Goal: Task Accomplishment & Management: Use online tool/utility

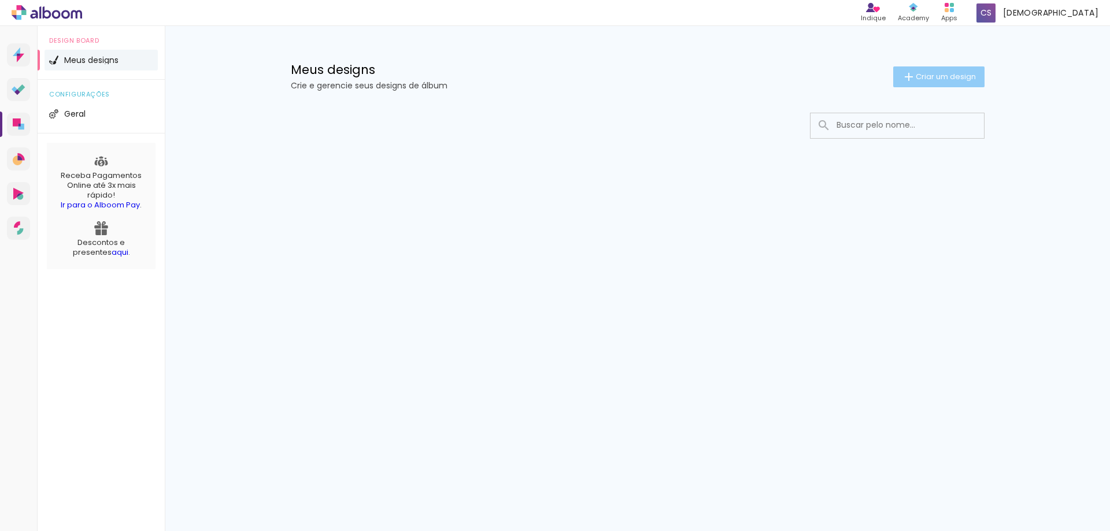
click at [932, 77] on span "Criar um design" at bounding box center [945, 77] width 60 height 8
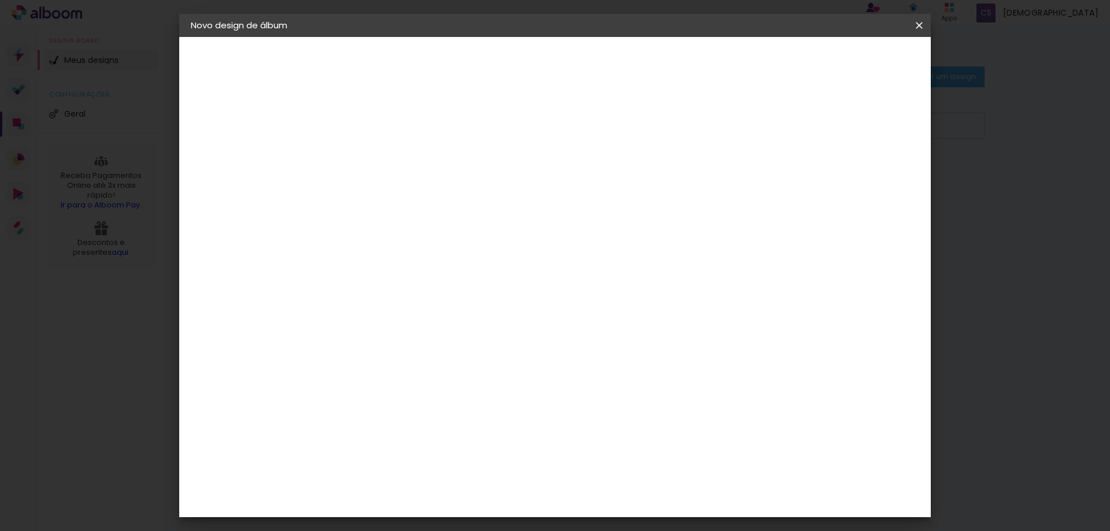
click at [380, 152] on input at bounding box center [380, 155] width 0 height 18
type input "b"
type input "[PERSON_NAME] - 6 dias"
type paper-input "[PERSON_NAME] - 6 dias"
click at [0, 0] on slot "Avançar" at bounding box center [0, 0] width 0 height 0
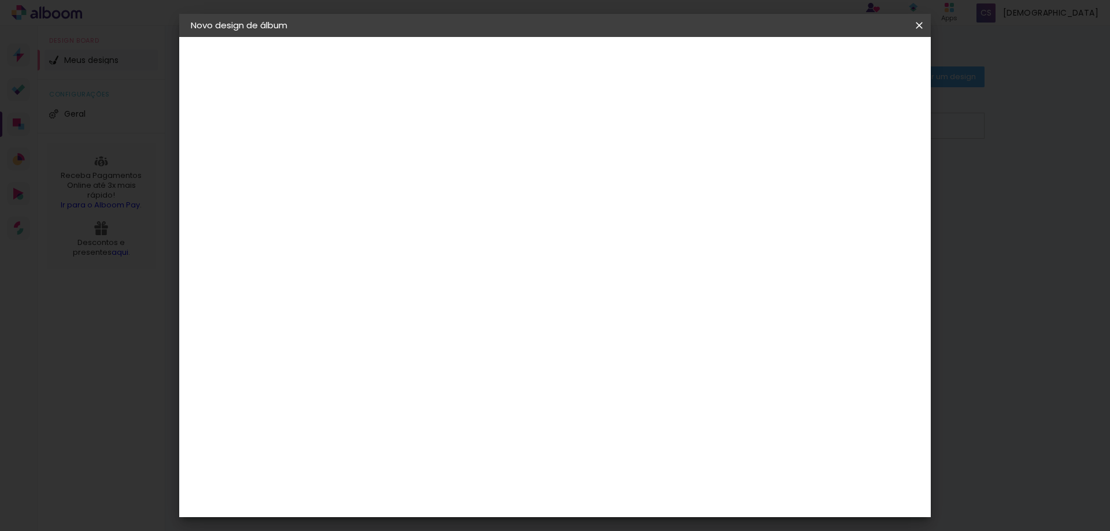
click at [468, 184] on iron-icon at bounding box center [462, 184] width 9 height 9
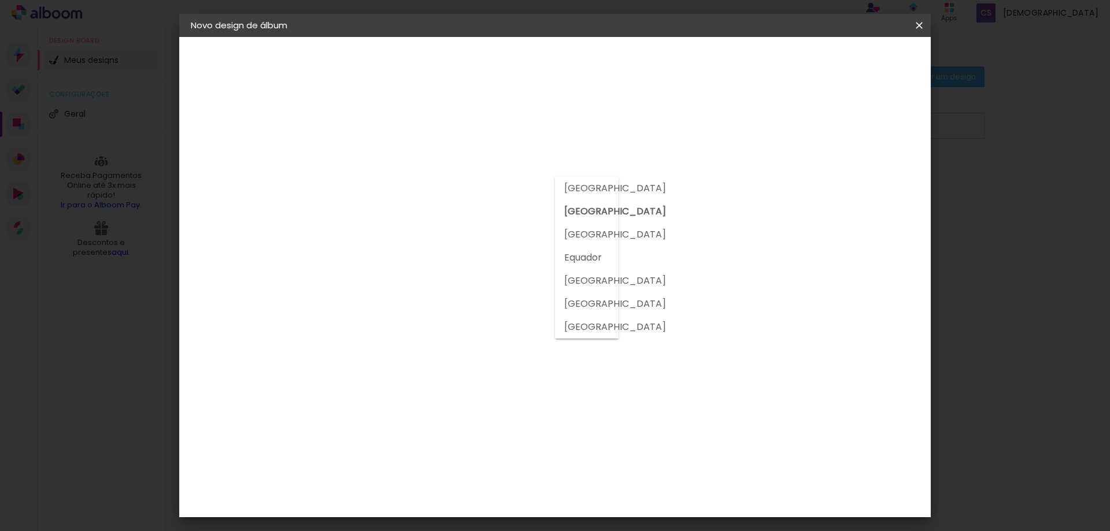
click at [0, 0] on slot "Brasil" at bounding box center [0, 0] width 0 height 0
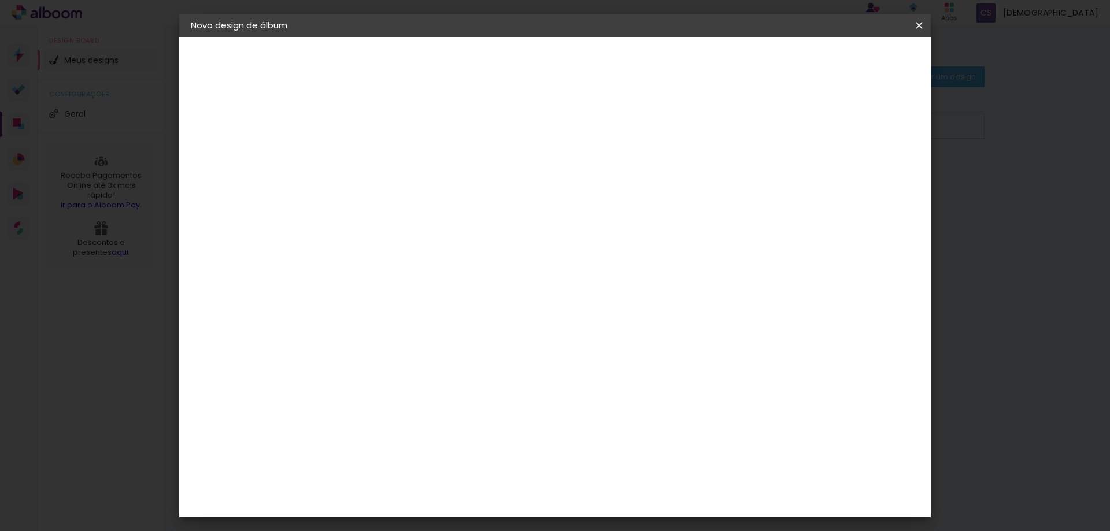
scroll to position [578, 0]
click at [401, 425] on div "Digipix Pro" at bounding box center [386, 434] width 29 height 18
click at [0, 0] on slot "Avançar" at bounding box center [0, 0] width 0 height 0
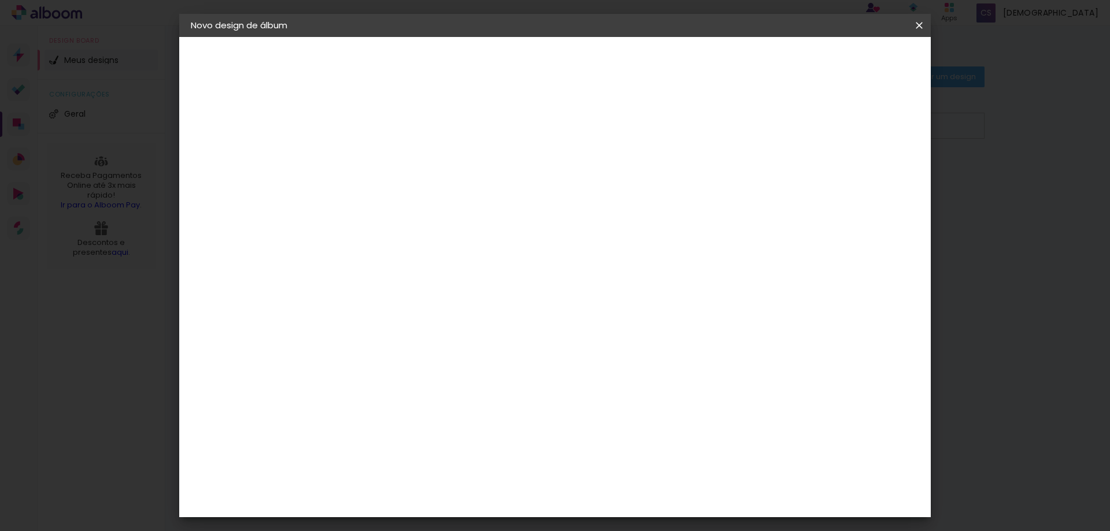
scroll to position [173, 0]
click at [458, 400] on span "20 × 20" at bounding box center [431, 415] width 54 height 31
click at [0, 0] on slot "Avançar" at bounding box center [0, 0] width 0 height 0
click at [847, 63] on span "Iniciar design" at bounding box center [820, 61] width 53 height 8
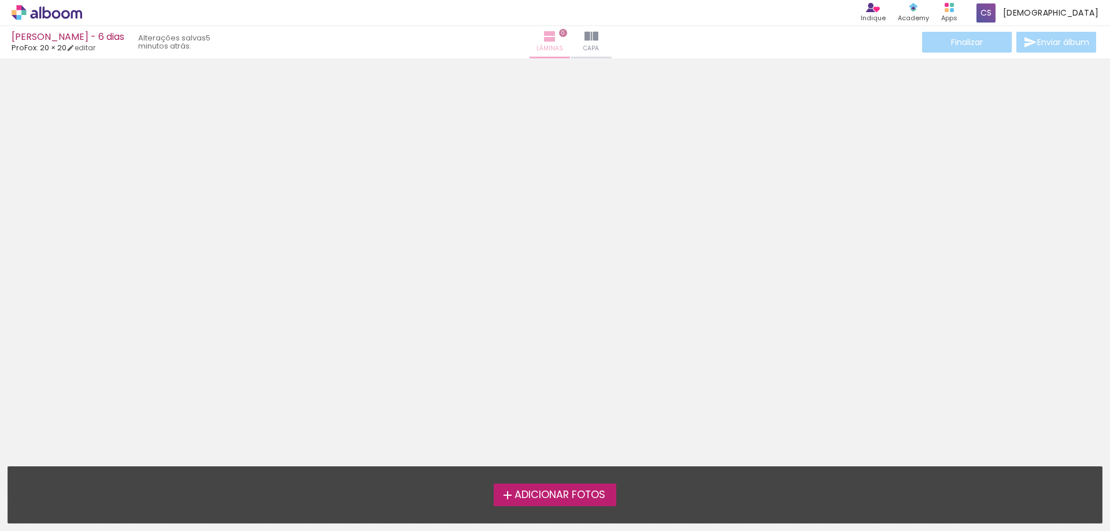
click at [536, 44] on span "Lâminas" at bounding box center [549, 48] width 27 height 10
click at [578, 495] on span "Adicionar Fotos" at bounding box center [559, 495] width 91 height 10
click at [0, 0] on input "file" at bounding box center [0, 0] width 0 height 0
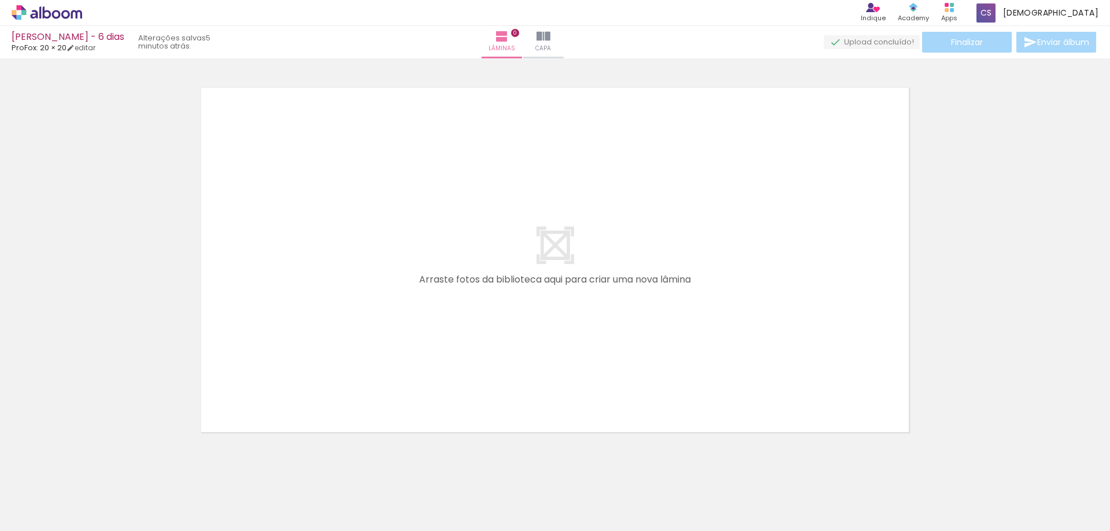
scroll to position [15, 0]
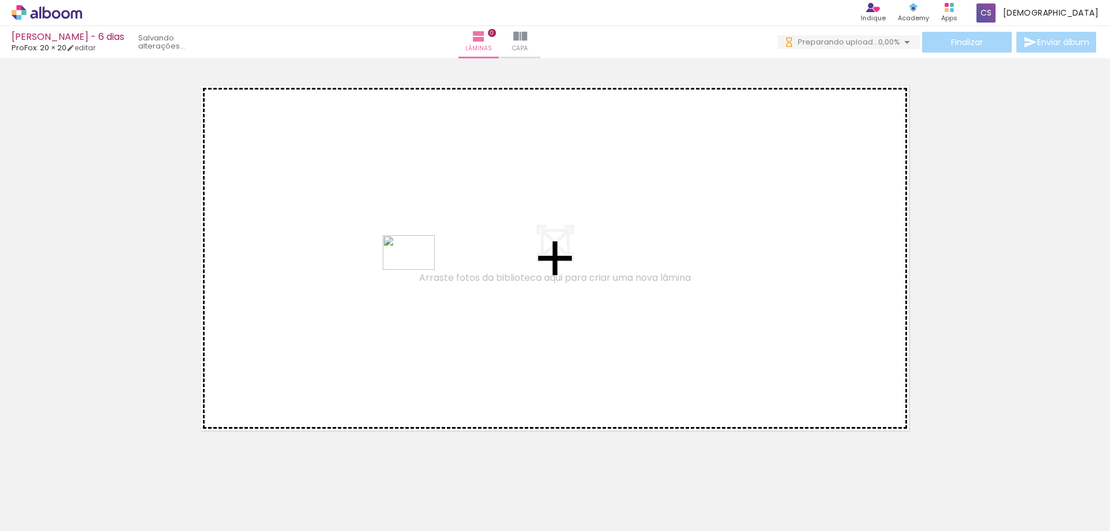
drag, startPoint x: 522, startPoint y: 415, endPoint x: 417, endPoint y: 270, distance: 179.2
click at [417, 270] on quentale-workspace at bounding box center [555, 265] width 1110 height 531
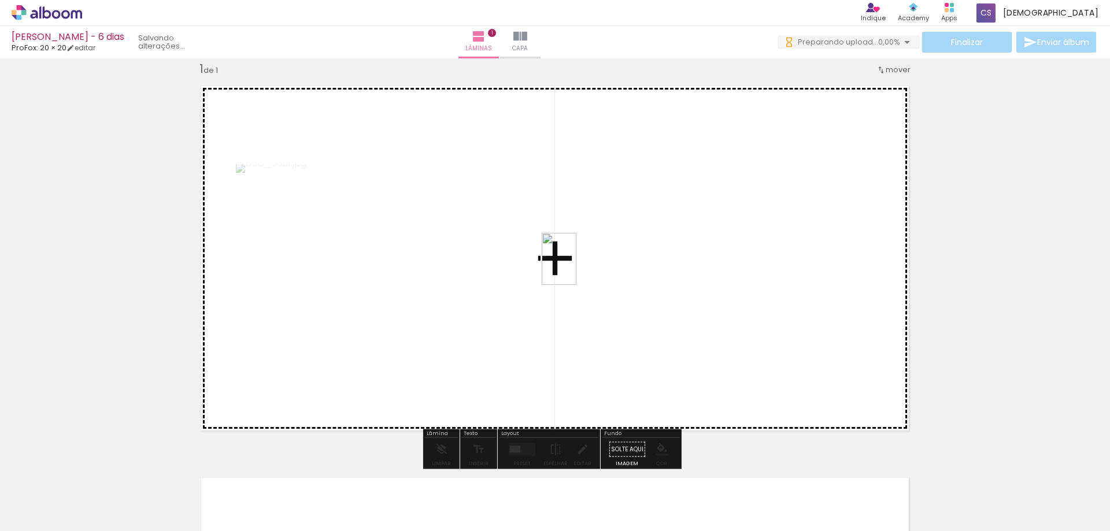
drag, startPoint x: 574, startPoint y: 482, endPoint x: 599, endPoint y: 348, distance: 135.8
click at [576, 247] on quentale-workspace at bounding box center [555, 265] width 1110 height 531
drag, startPoint x: 633, startPoint y: 495, endPoint x: 577, endPoint y: 277, distance: 225.1
click at [592, 233] on quentale-workspace at bounding box center [555, 265] width 1110 height 531
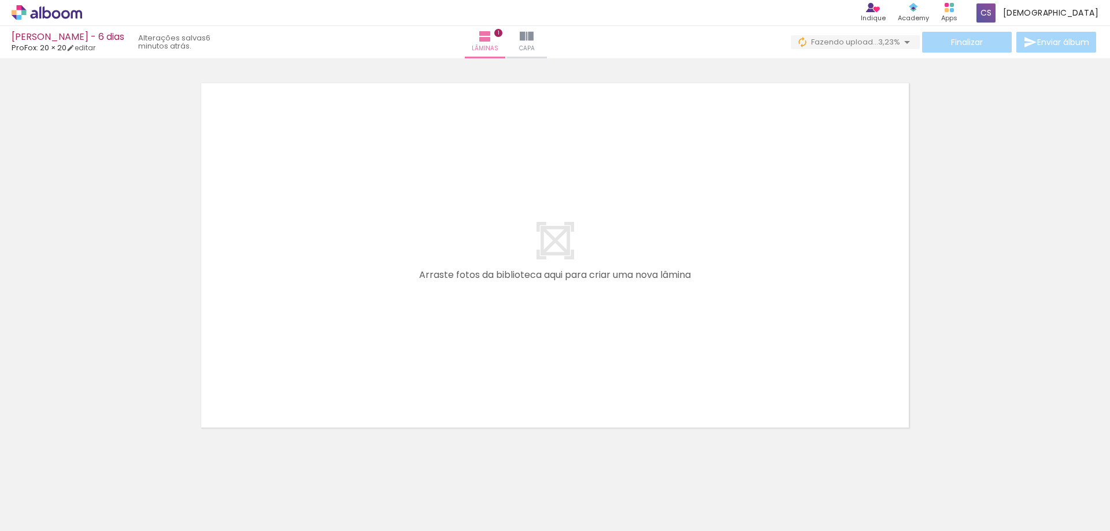
scroll to position [412, 0]
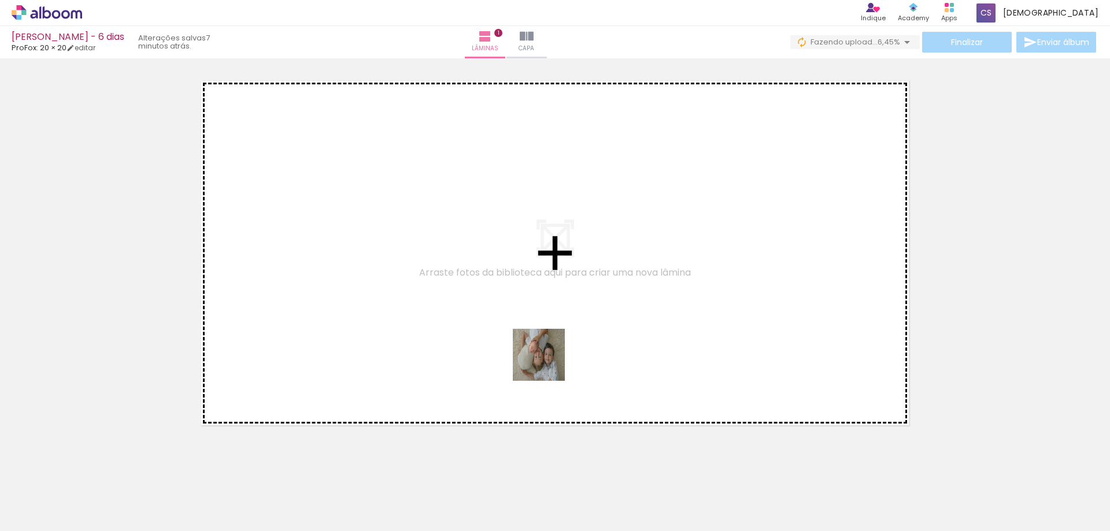
drag, startPoint x: 715, startPoint y: 503, endPoint x: 709, endPoint y: 472, distance: 32.0
click at [443, 319] on quentale-workspace at bounding box center [555, 265] width 1110 height 531
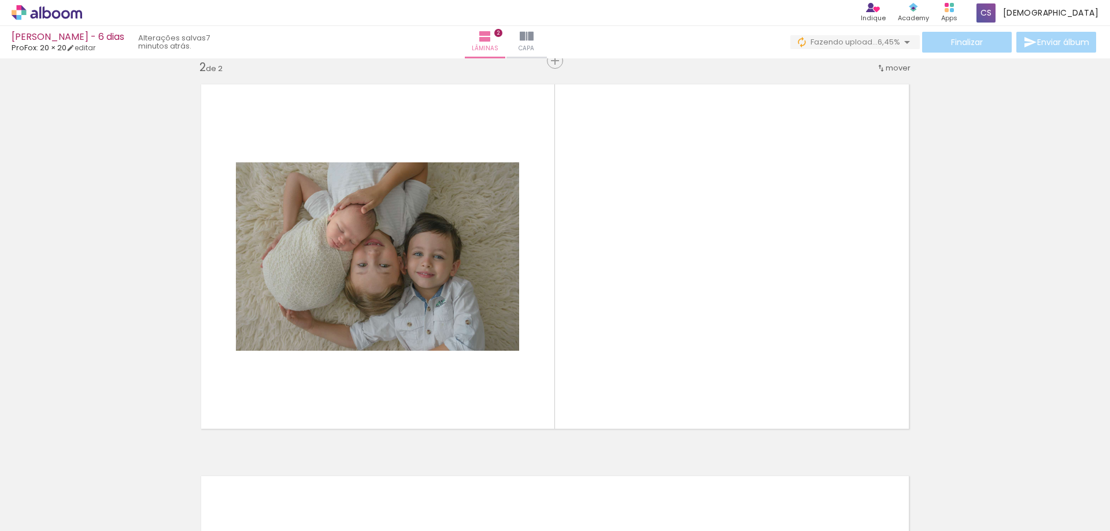
scroll to position [407, 0]
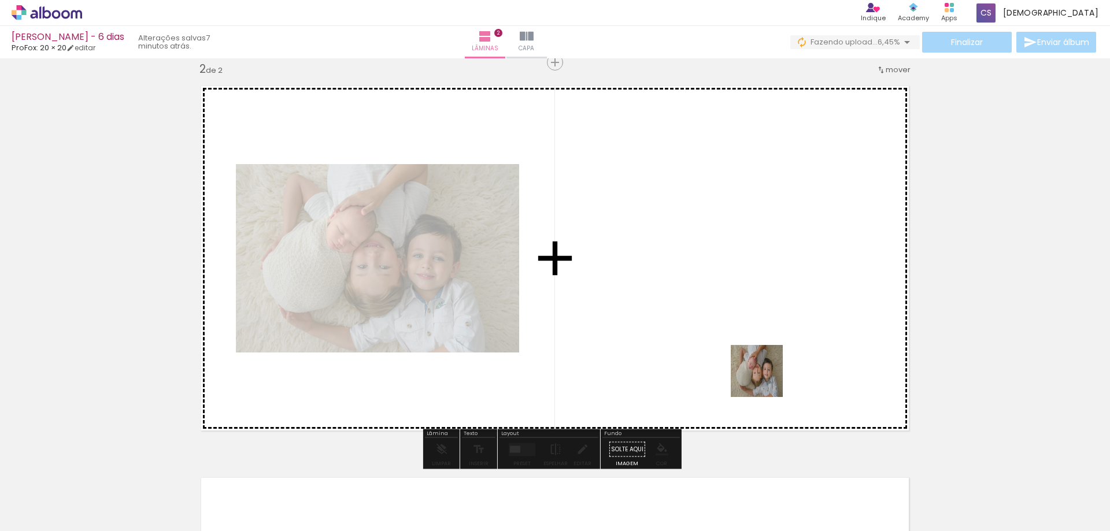
drag, startPoint x: 760, startPoint y: 491, endPoint x: 754, endPoint y: 311, distance: 180.4
click at [754, 311] on quentale-workspace at bounding box center [555, 265] width 1110 height 531
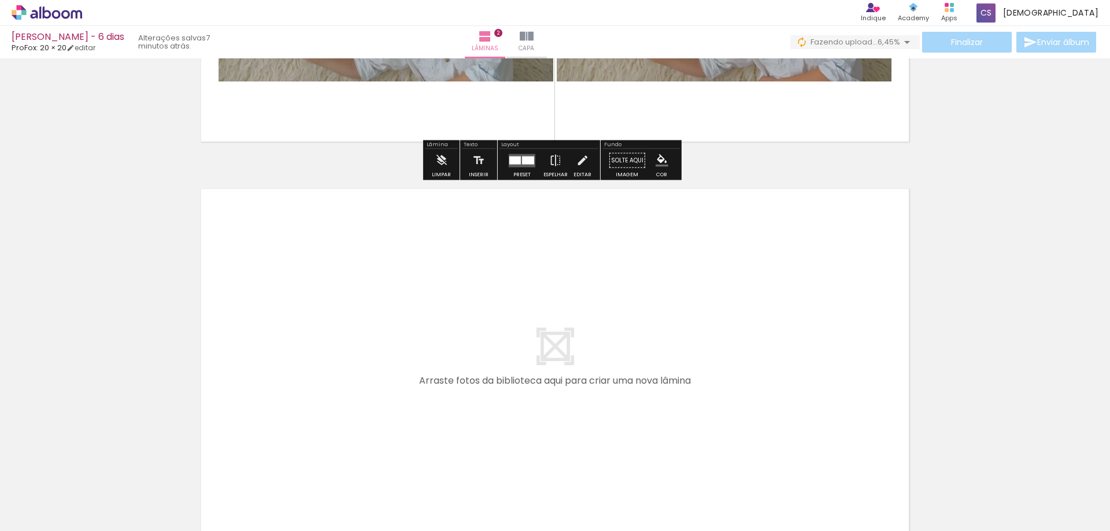
scroll to position [754, 0]
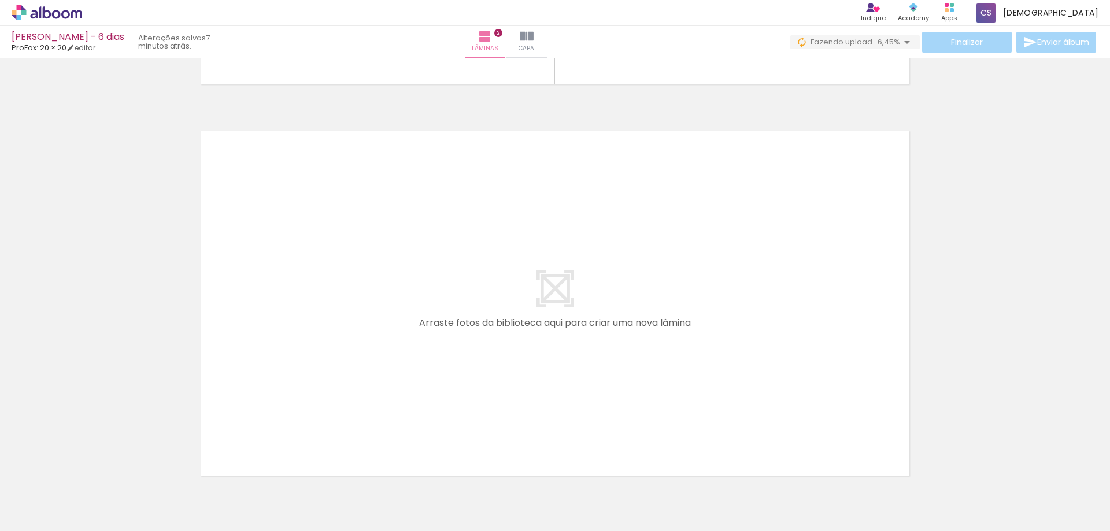
click at [196, 501] on div at bounding box center [180, 492] width 57 height 38
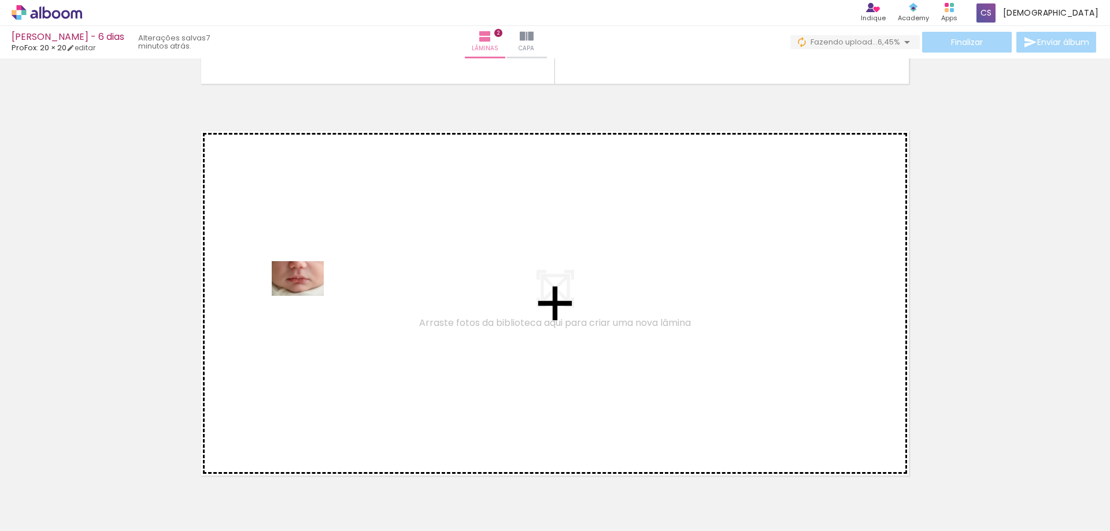
drag, startPoint x: 186, startPoint y: 494, endPoint x: 310, endPoint y: 287, distance: 241.6
click at [310, 287] on quentale-workspace at bounding box center [555, 265] width 1110 height 531
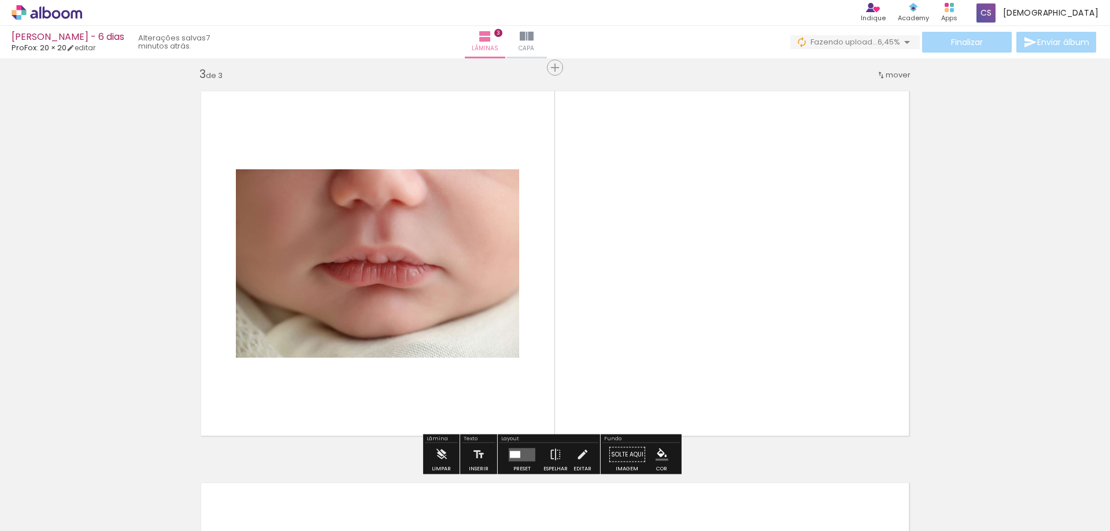
scroll to position [799, 0]
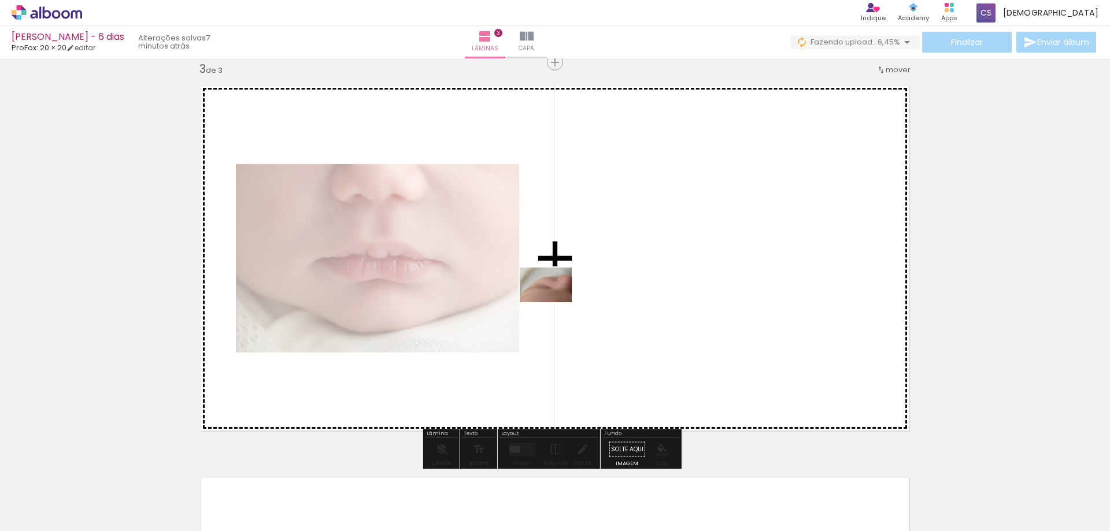
drag, startPoint x: 266, startPoint y: 501, endPoint x: 565, endPoint y: 296, distance: 362.6
click at [565, 296] on quentale-workspace at bounding box center [555, 265] width 1110 height 531
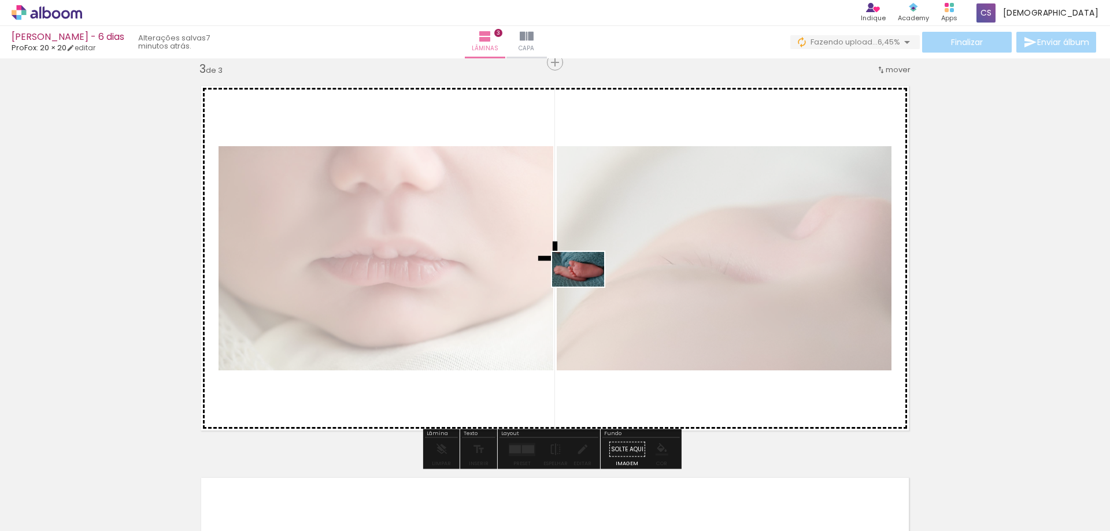
drag, startPoint x: 323, startPoint y: 491, endPoint x: 536, endPoint y: 367, distance: 246.8
click at [587, 283] on quentale-workspace at bounding box center [555, 265] width 1110 height 531
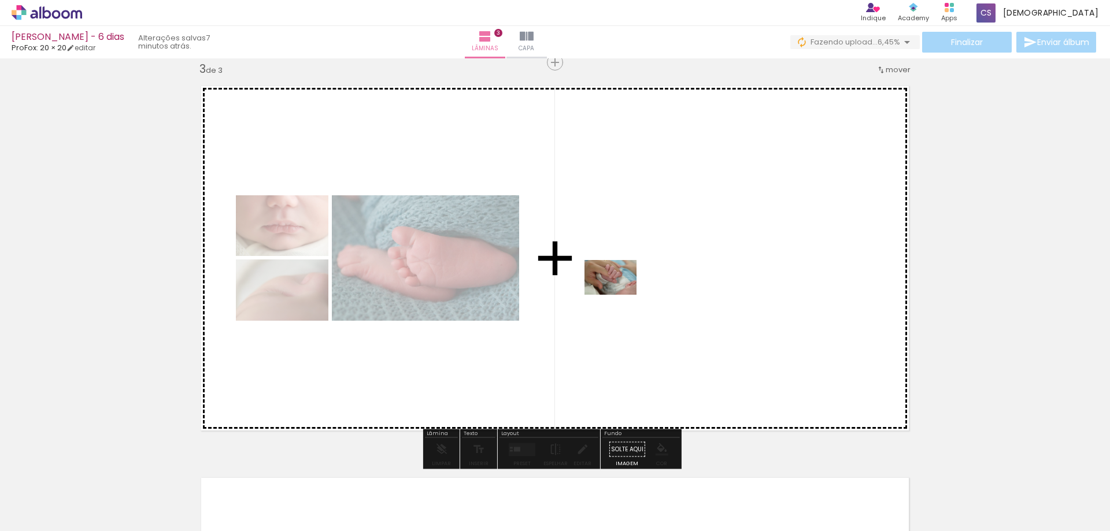
drag, startPoint x: 395, startPoint y: 485, endPoint x: 619, endPoint y: 295, distance: 294.4
click at [619, 295] on quentale-workspace at bounding box center [555, 265] width 1110 height 531
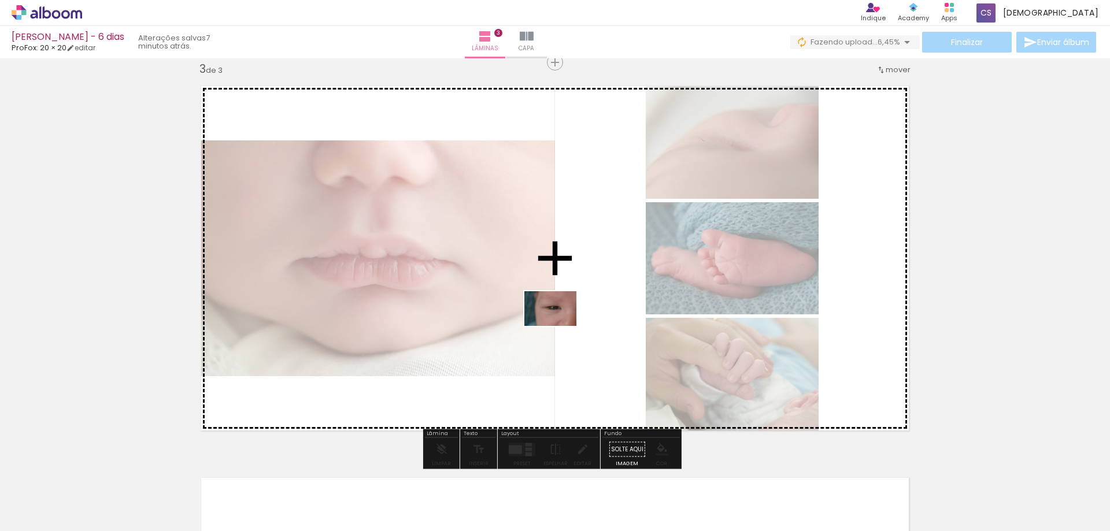
drag, startPoint x: 454, startPoint y: 492, endPoint x: 581, endPoint y: 292, distance: 237.0
click at [581, 292] on quentale-workspace at bounding box center [555, 265] width 1110 height 531
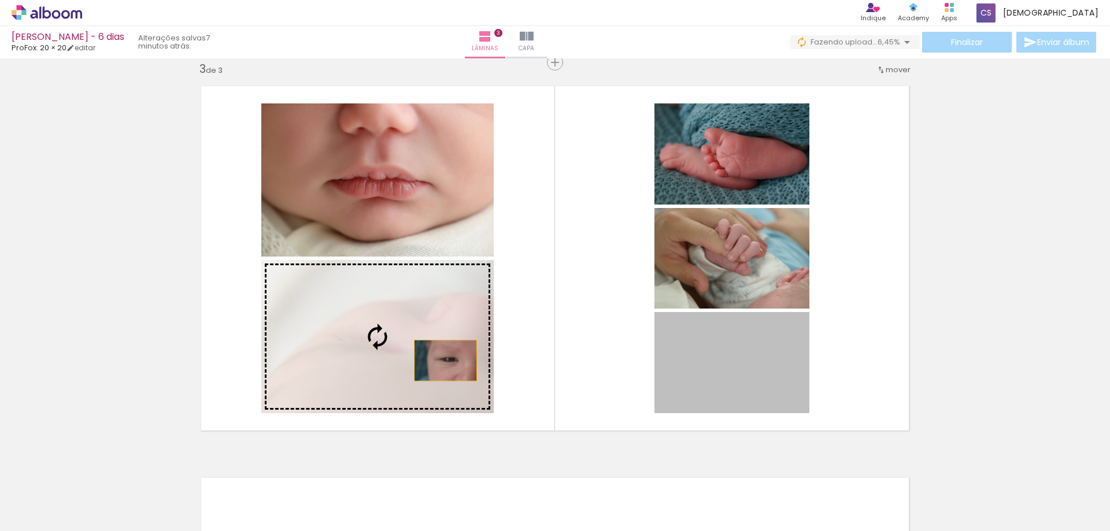
drag, startPoint x: 760, startPoint y: 364, endPoint x: 440, endPoint y: 361, distance: 319.6
click at [0, 0] on slot at bounding box center [0, 0] width 0 height 0
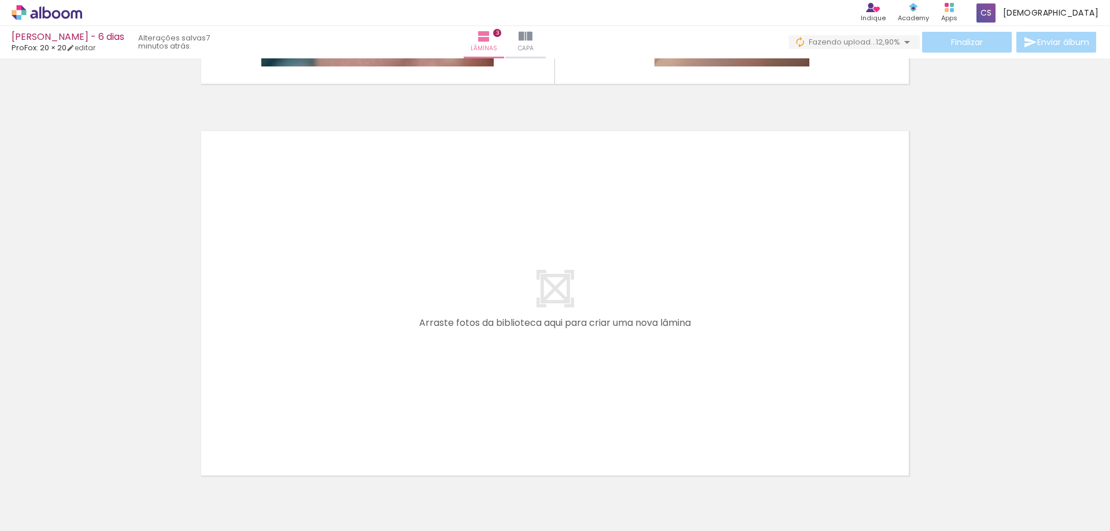
scroll to position [0, 0]
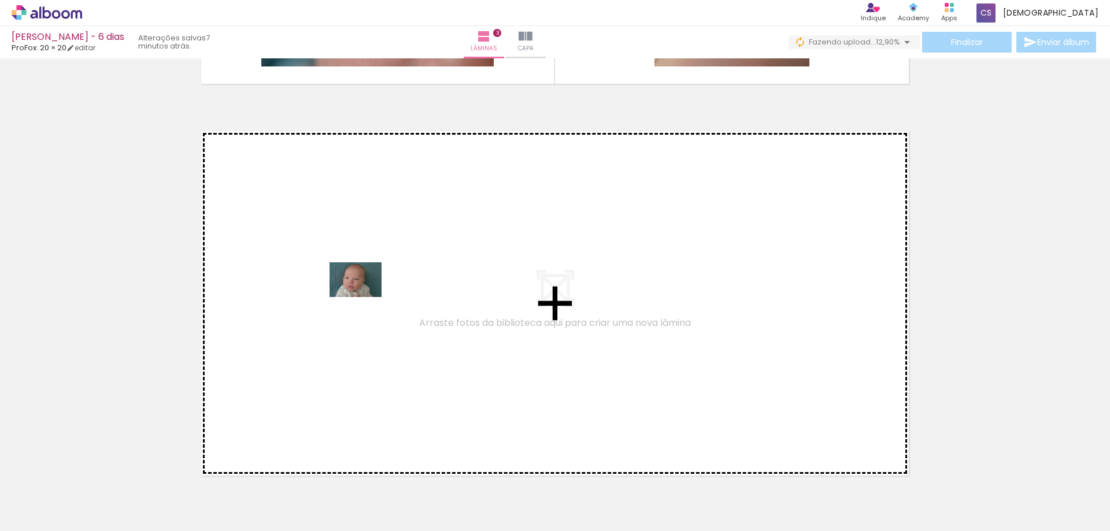
drag, startPoint x: 135, startPoint y: 495, endPoint x: 573, endPoint y: 508, distance: 437.7
click at [365, 297] on quentale-workspace at bounding box center [555, 265] width 1110 height 531
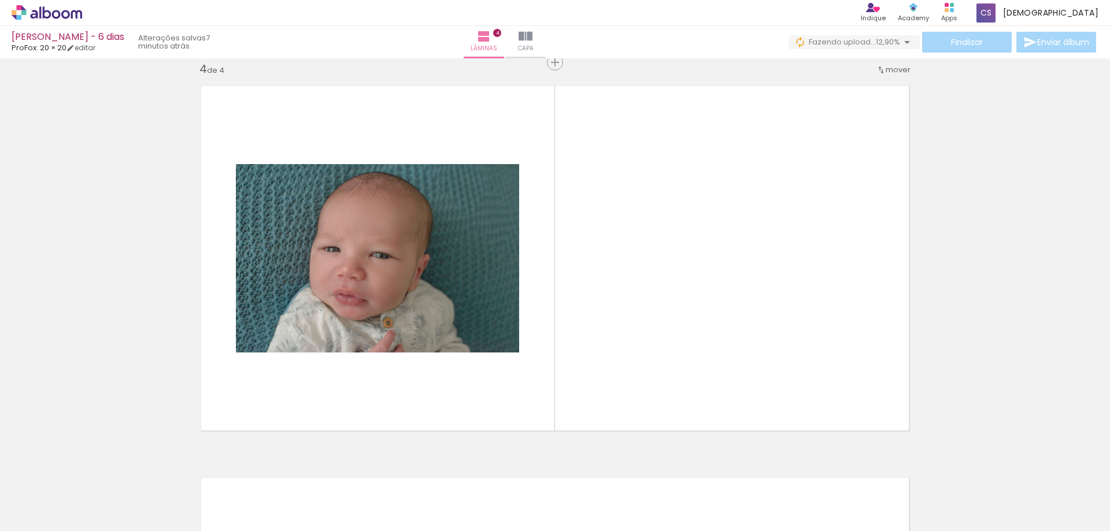
scroll to position [0, 995]
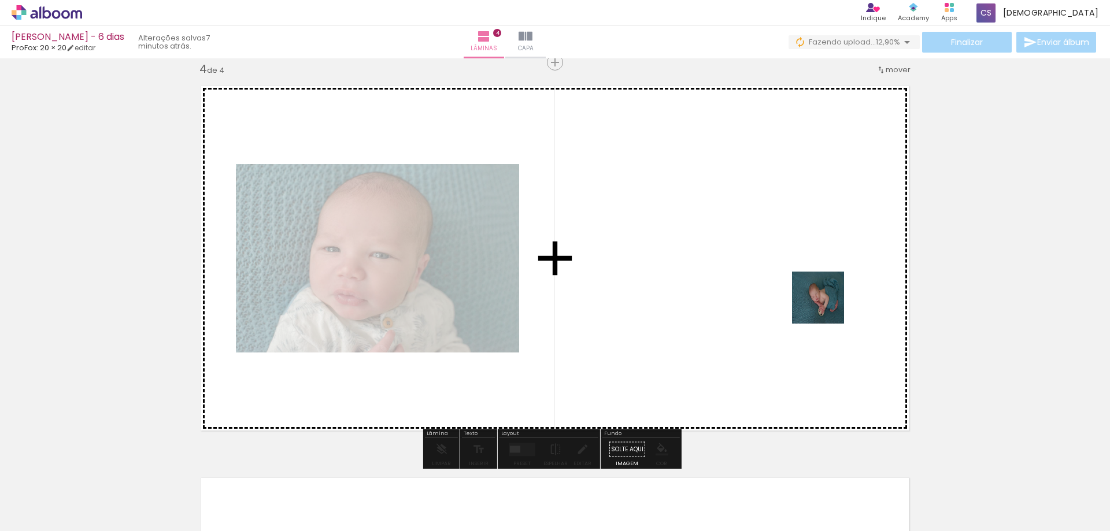
drag, startPoint x: 944, startPoint y: 500, endPoint x: 874, endPoint y: 377, distance: 141.9
click at [803, 261] on quentale-workspace at bounding box center [555, 265] width 1110 height 531
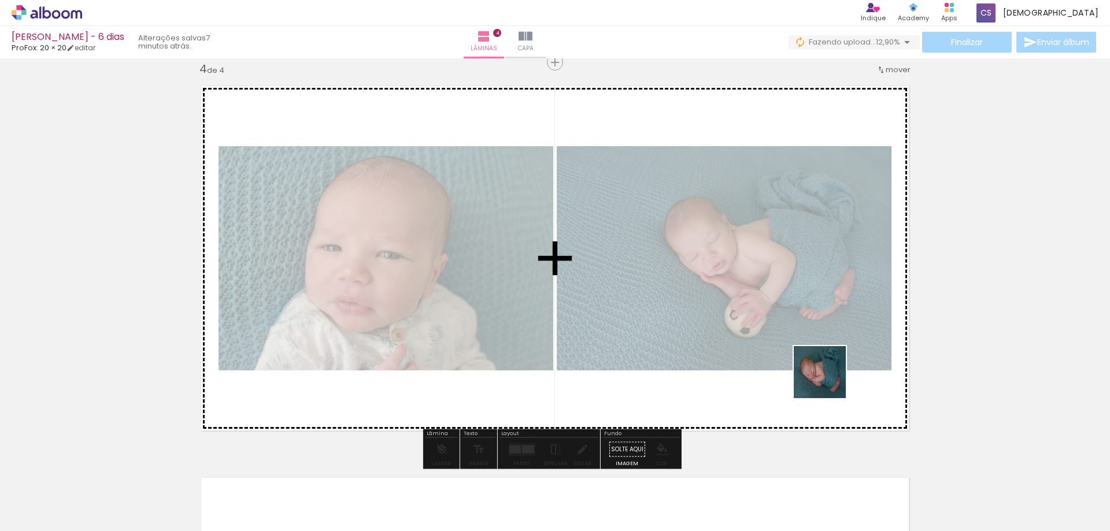
drag, startPoint x: 863, startPoint y: 484, endPoint x: 814, endPoint y: 375, distance: 119.2
click at [821, 369] on quentale-workspace at bounding box center [555, 265] width 1110 height 531
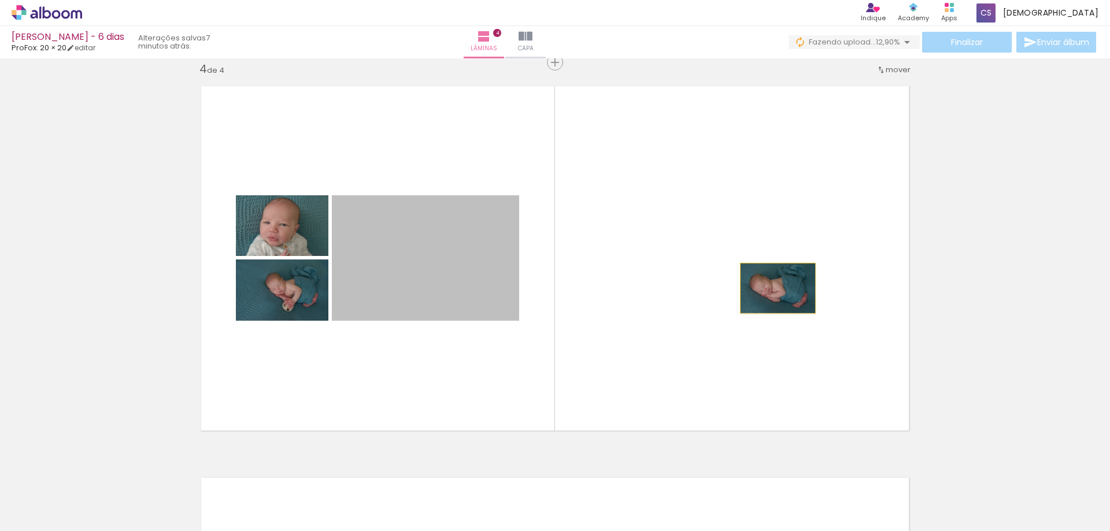
drag, startPoint x: 477, startPoint y: 281, endPoint x: 773, endPoint y: 288, distance: 296.0
click at [773, 288] on quentale-layouter at bounding box center [555, 258] width 726 height 363
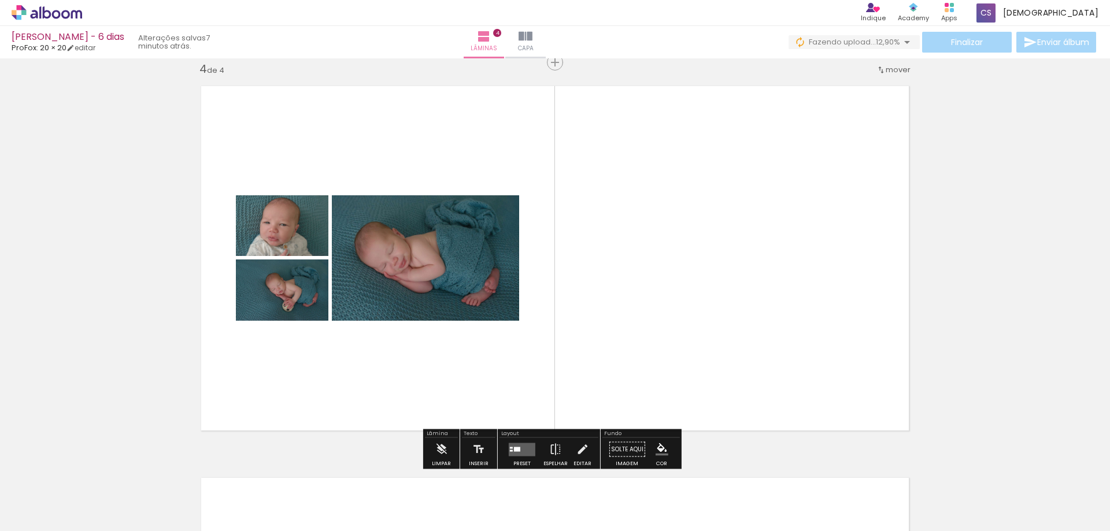
click at [528, 450] on quentale-layouter at bounding box center [522, 449] width 27 height 13
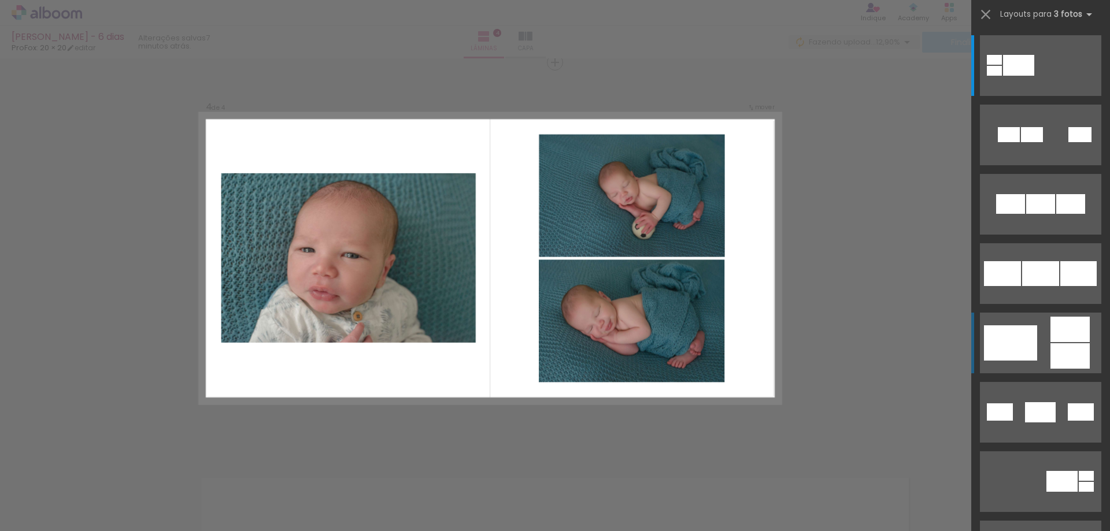
click at [1050, 327] on div at bounding box center [1069, 329] width 39 height 25
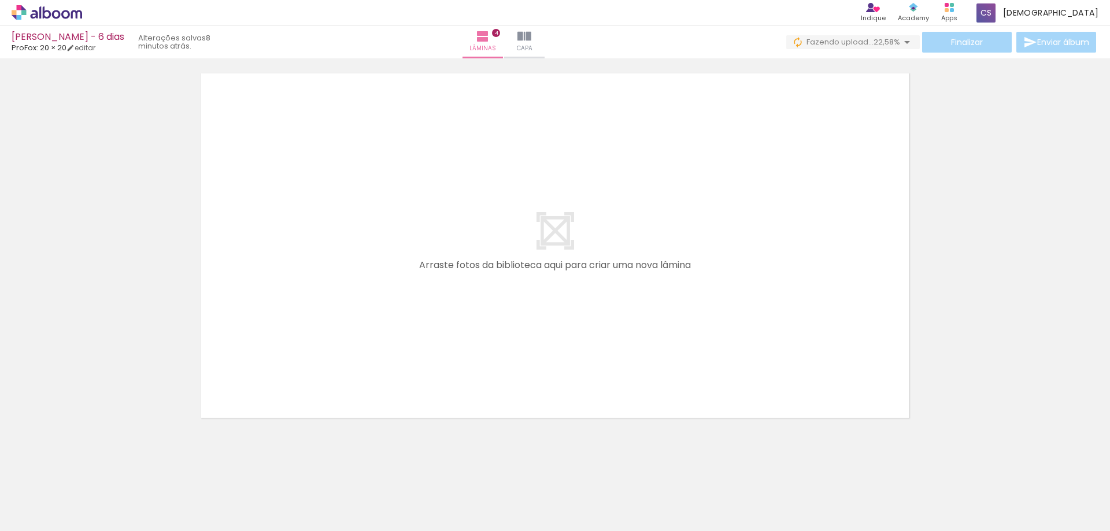
click at [552, 502] on div at bounding box center [544, 492] width 57 height 38
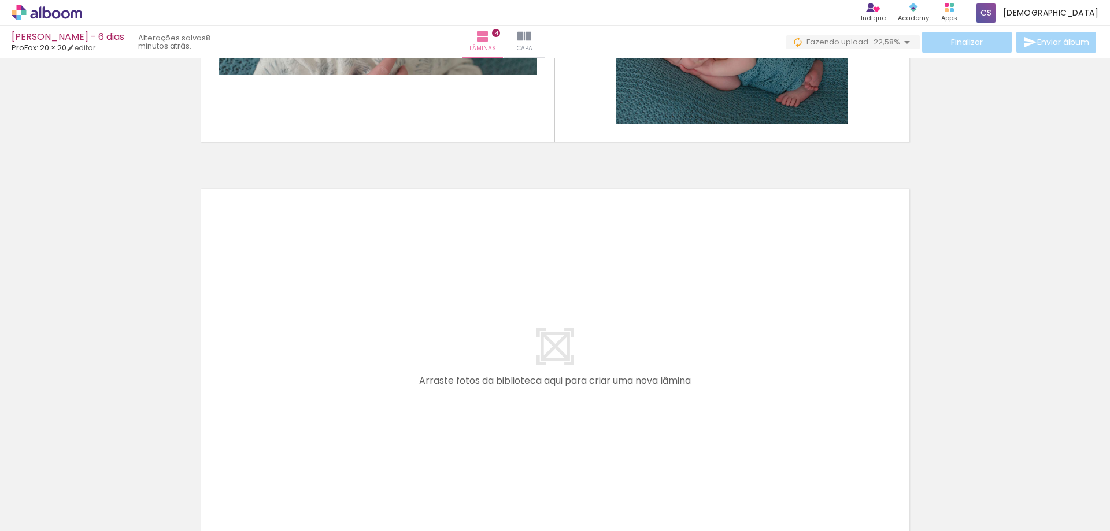
scroll to position [1537, 0]
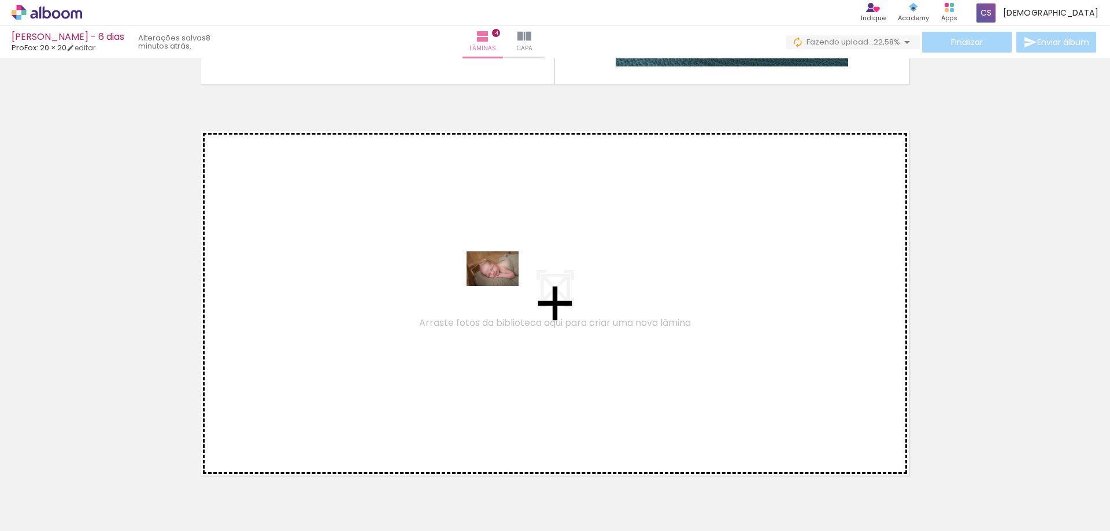
drag, startPoint x: 556, startPoint y: 502, endPoint x: 716, endPoint y: 511, distance: 160.3
click at [500, 285] on quentale-workspace at bounding box center [555, 265] width 1110 height 531
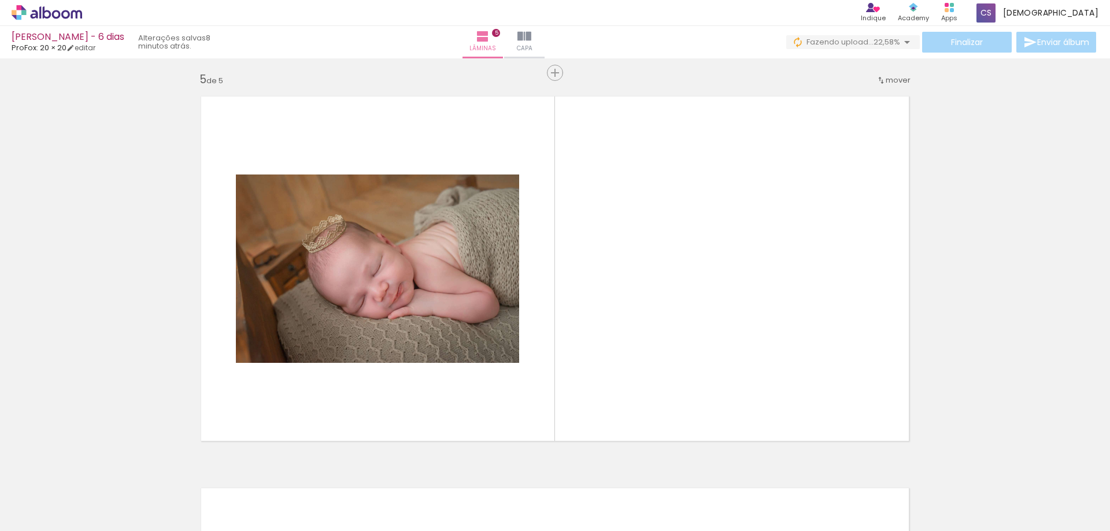
scroll to position [1582, 0]
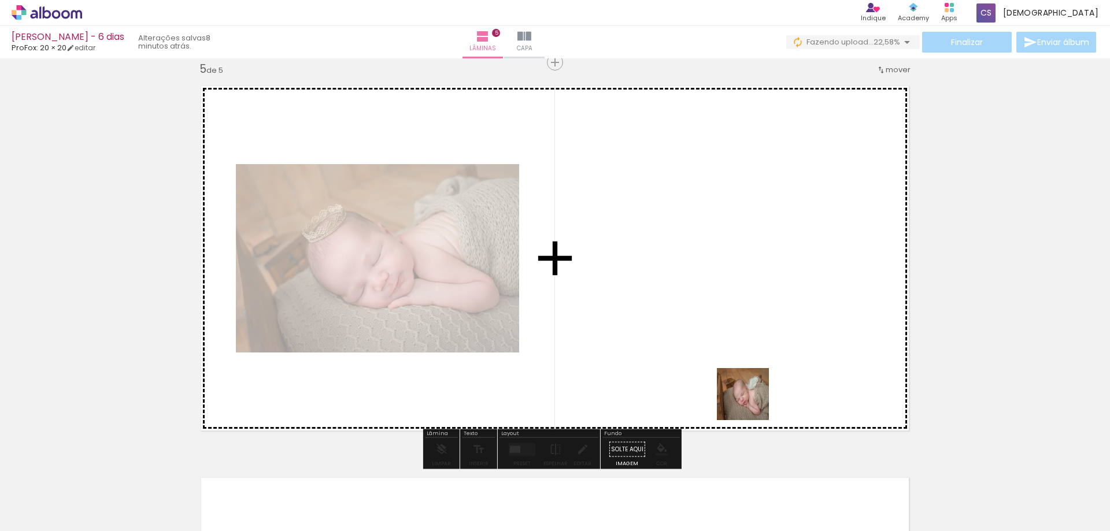
drag, startPoint x: 804, startPoint y: 495, endPoint x: 703, endPoint y: 306, distance: 214.3
click at [703, 306] on quentale-workspace at bounding box center [555, 265] width 1110 height 531
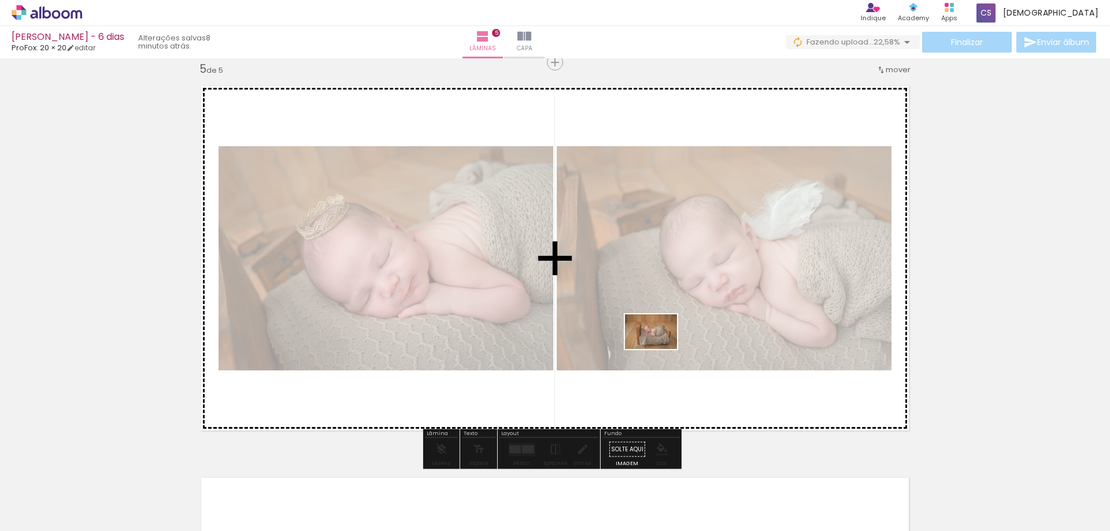
drag, startPoint x: 689, startPoint y: 500, endPoint x: 653, endPoint y: 358, distance: 146.6
click at [657, 345] on quentale-workspace at bounding box center [555, 265] width 1110 height 531
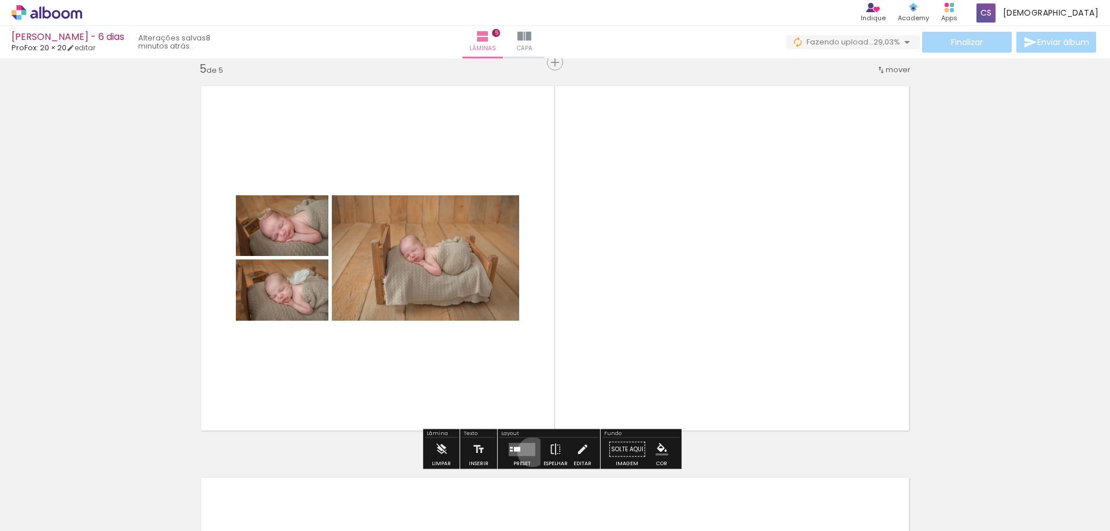
click at [529, 452] on quentale-layouter at bounding box center [522, 449] width 27 height 13
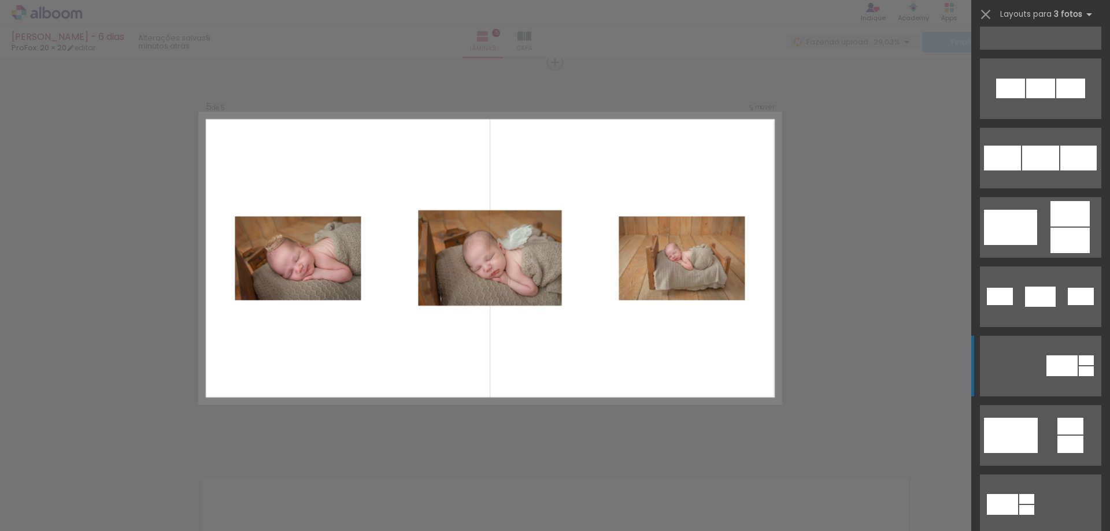
scroll to position [173, 0]
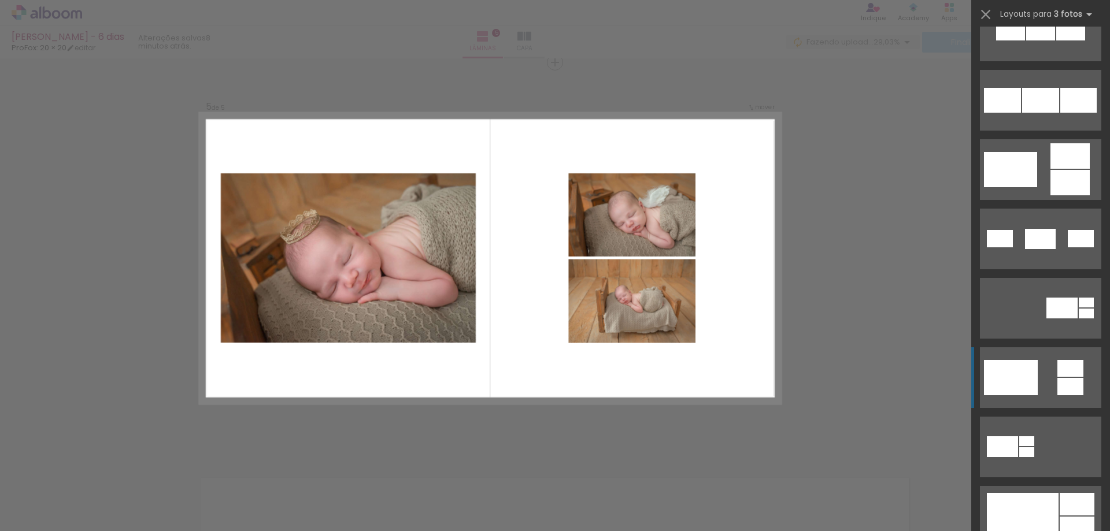
click at [1057, 393] on div at bounding box center [1070, 386] width 26 height 17
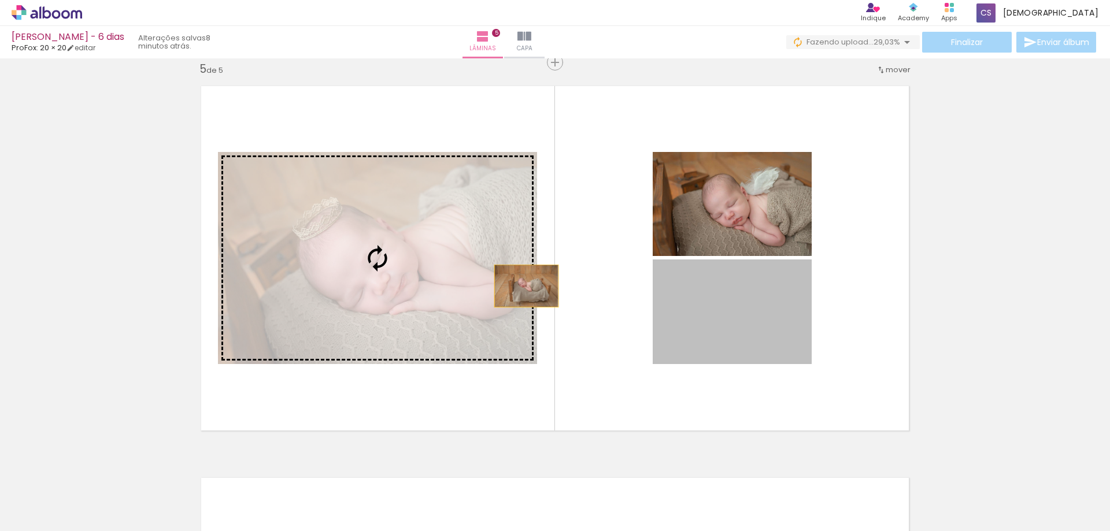
drag, startPoint x: 762, startPoint y: 334, endPoint x: 517, endPoint y: 285, distance: 249.9
click at [0, 0] on slot at bounding box center [0, 0] width 0 height 0
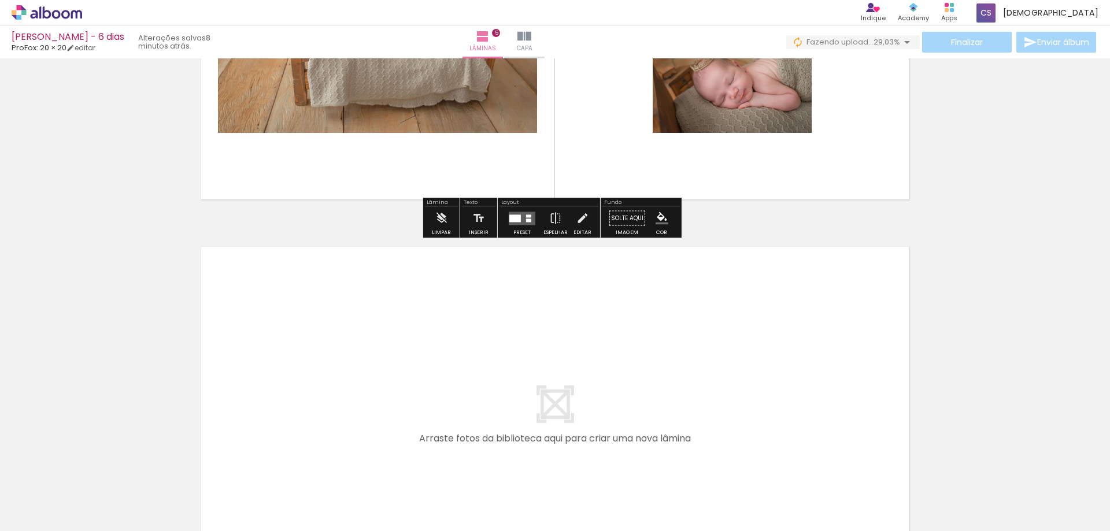
scroll to position [1871, 0]
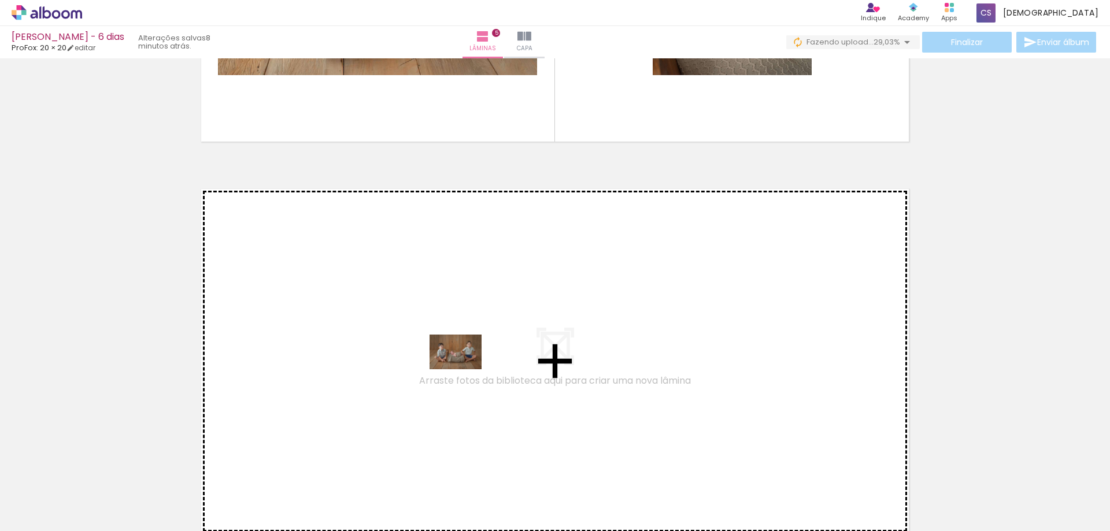
drag, startPoint x: 612, startPoint y: 499, endPoint x: 464, endPoint y: 369, distance: 196.6
click at [464, 369] on quentale-workspace at bounding box center [555, 265] width 1110 height 531
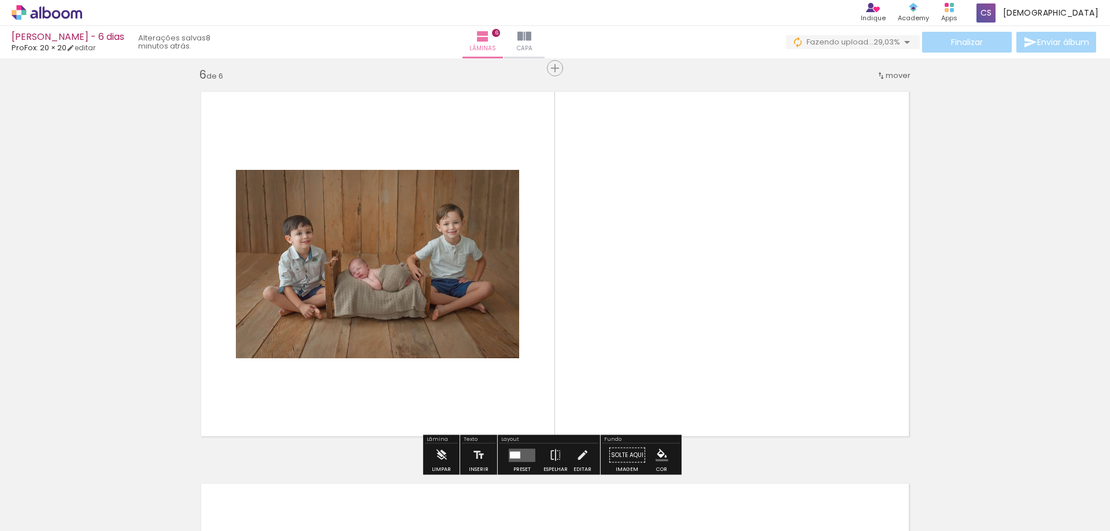
scroll to position [1974, 0]
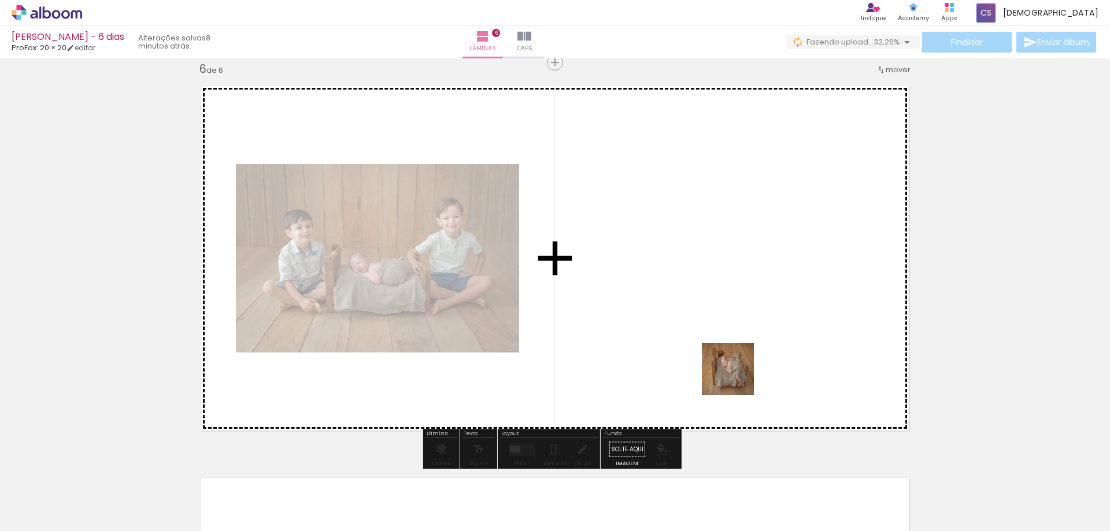
drag, startPoint x: 747, startPoint y: 496, endPoint x: 730, endPoint y: 316, distance: 181.6
click at [730, 316] on quentale-workspace at bounding box center [555, 265] width 1110 height 531
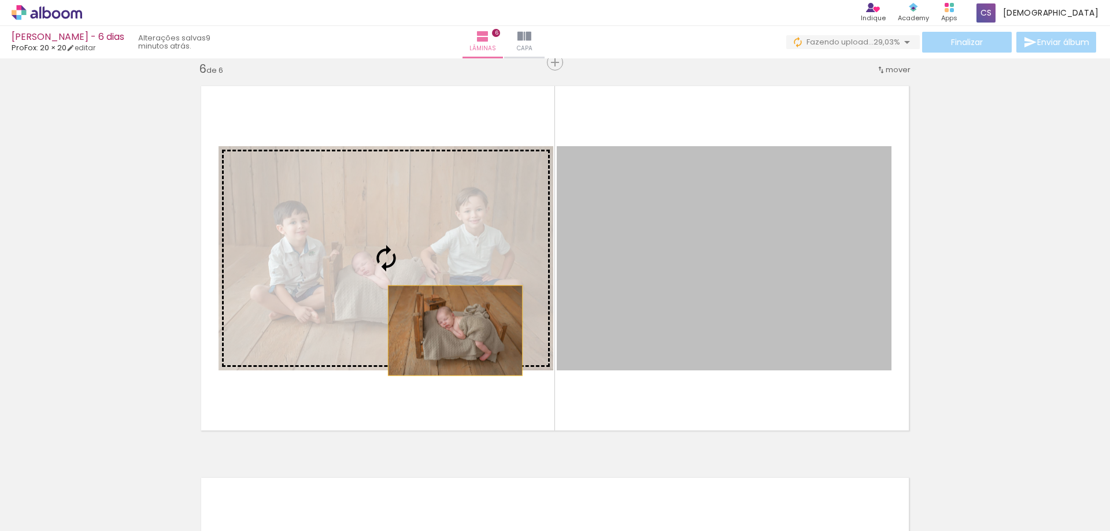
drag, startPoint x: 703, startPoint y: 332, endPoint x: 443, endPoint y: 327, distance: 259.5
click at [0, 0] on slot at bounding box center [0, 0] width 0 height 0
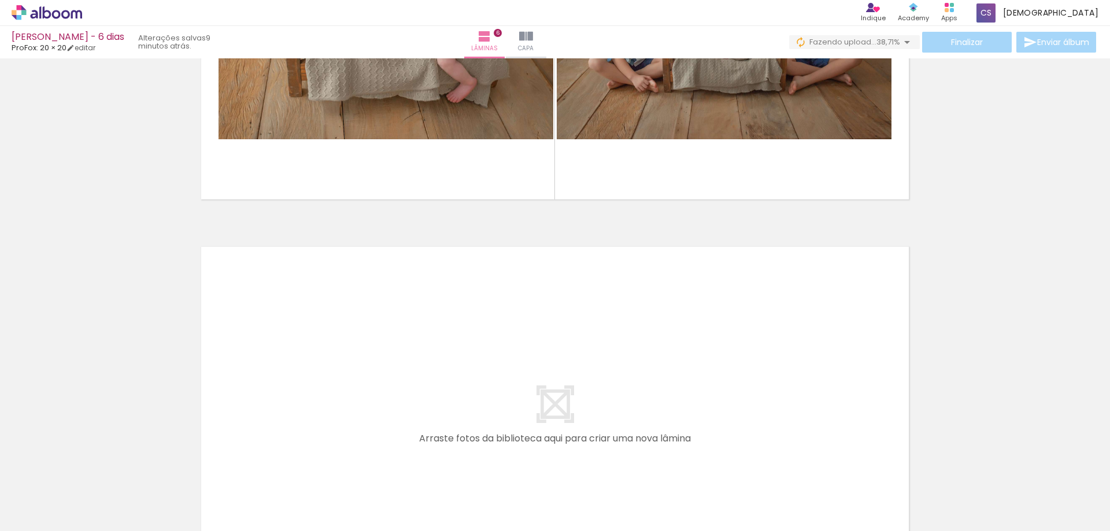
scroll to position [2321, 0]
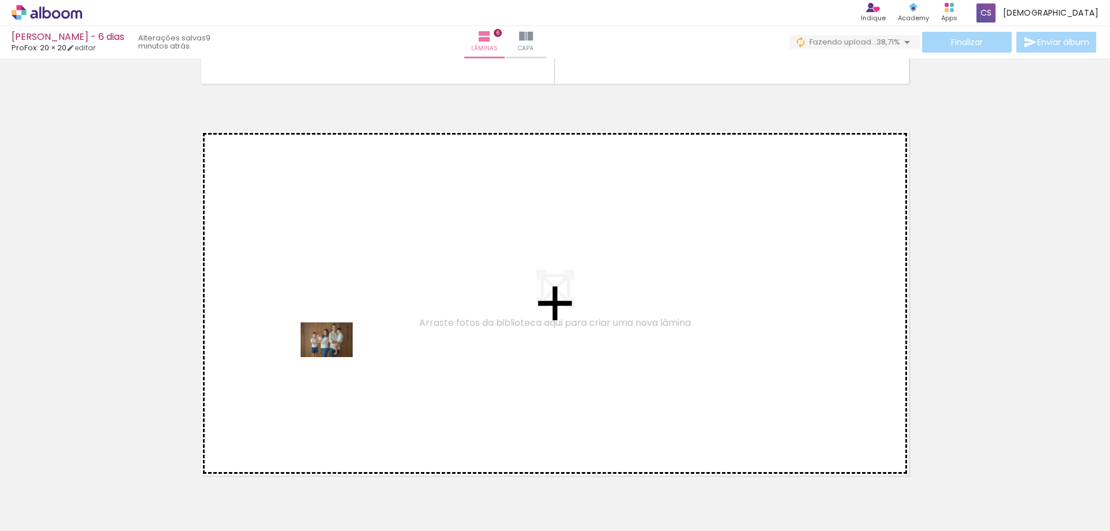
drag, startPoint x: 312, startPoint y: 500, endPoint x: 335, endPoint y: 357, distance: 144.6
click at [335, 357] on quentale-workspace at bounding box center [555, 265] width 1110 height 531
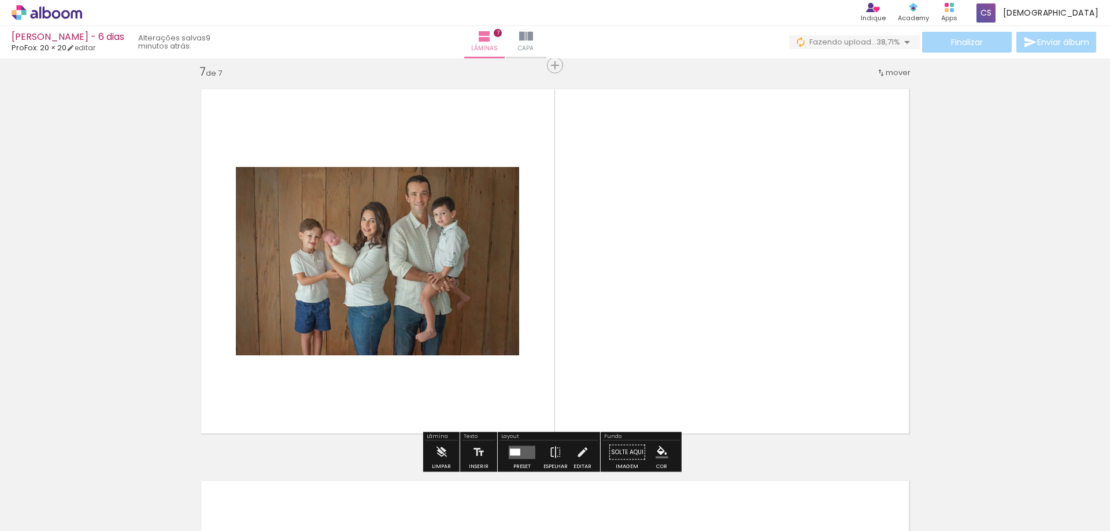
scroll to position [2366, 0]
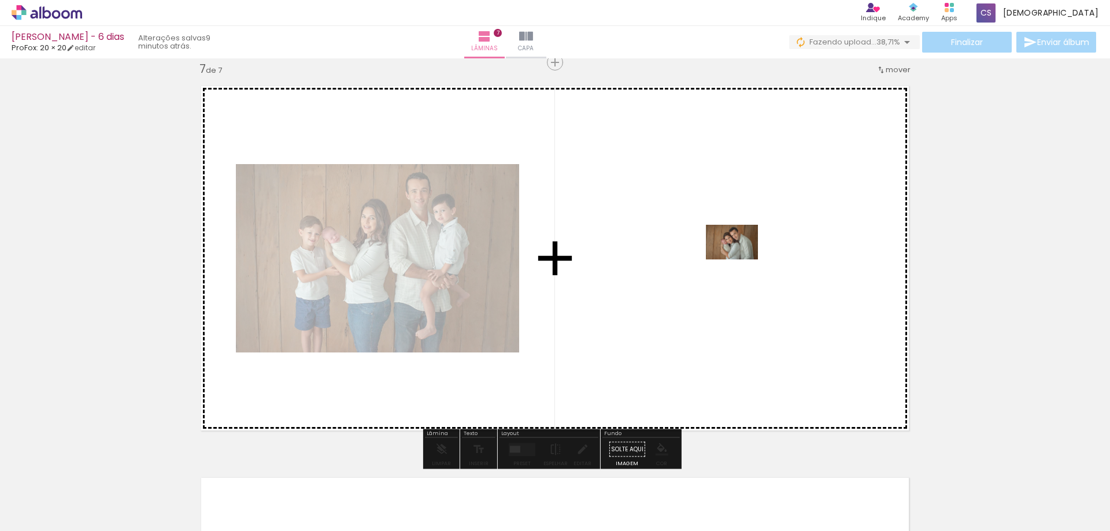
drag, startPoint x: 377, startPoint y: 499, endPoint x: 741, endPoint y: 259, distance: 435.8
click at [741, 259] on quentale-workspace at bounding box center [555, 265] width 1110 height 531
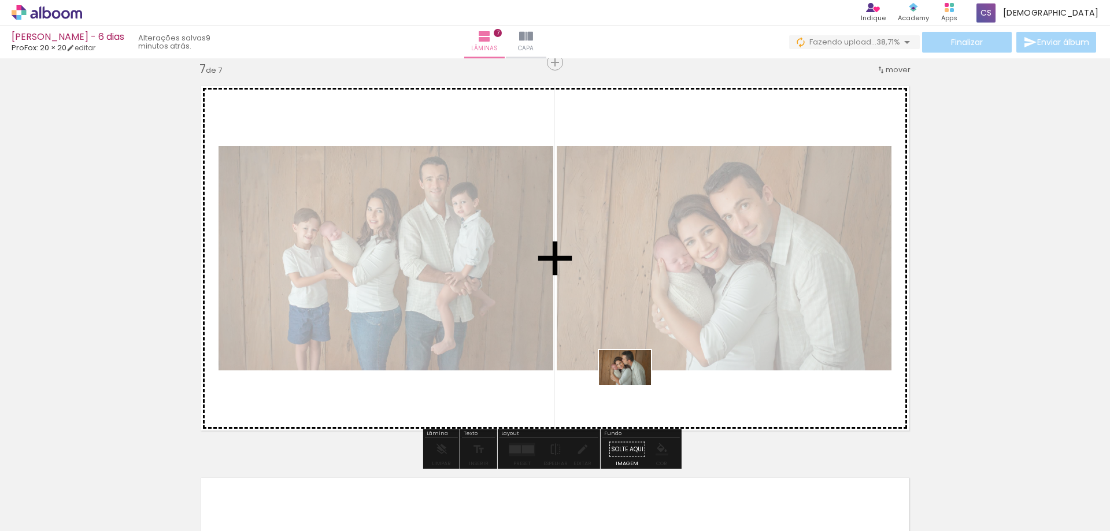
drag, startPoint x: 483, startPoint y: 501, endPoint x: 633, endPoint y: 385, distance: 189.9
click at [633, 385] on quentale-workspace at bounding box center [555, 265] width 1110 height 531
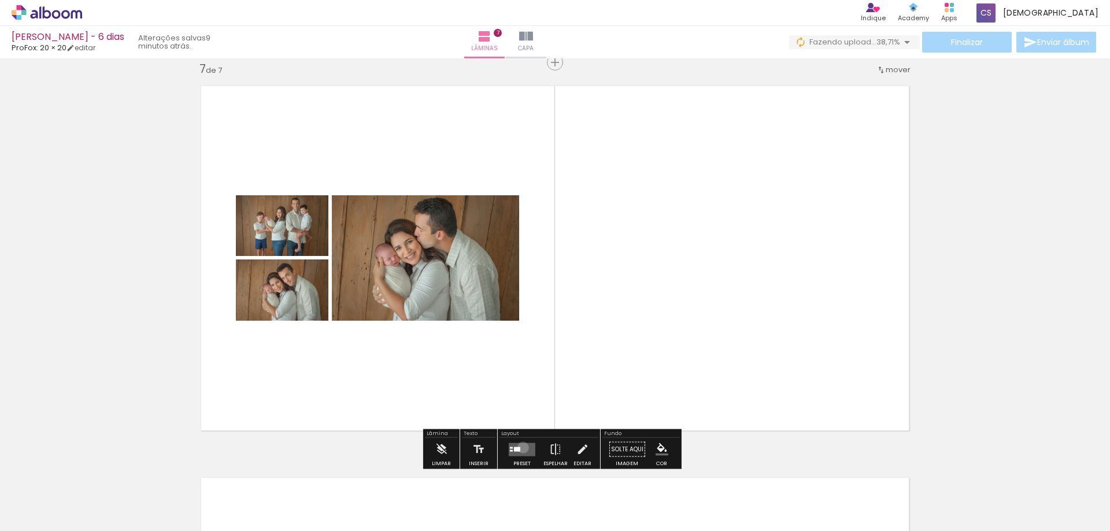
click at [520, 447] on quentale-layouter at bounding box center [522, 449] width 27 height 13
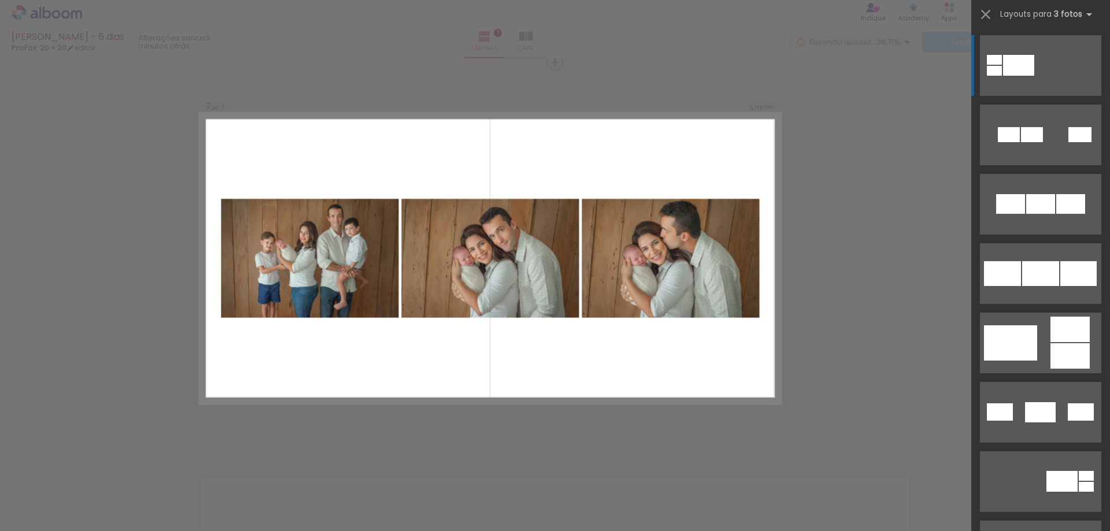
scroll to position [2365, 0]
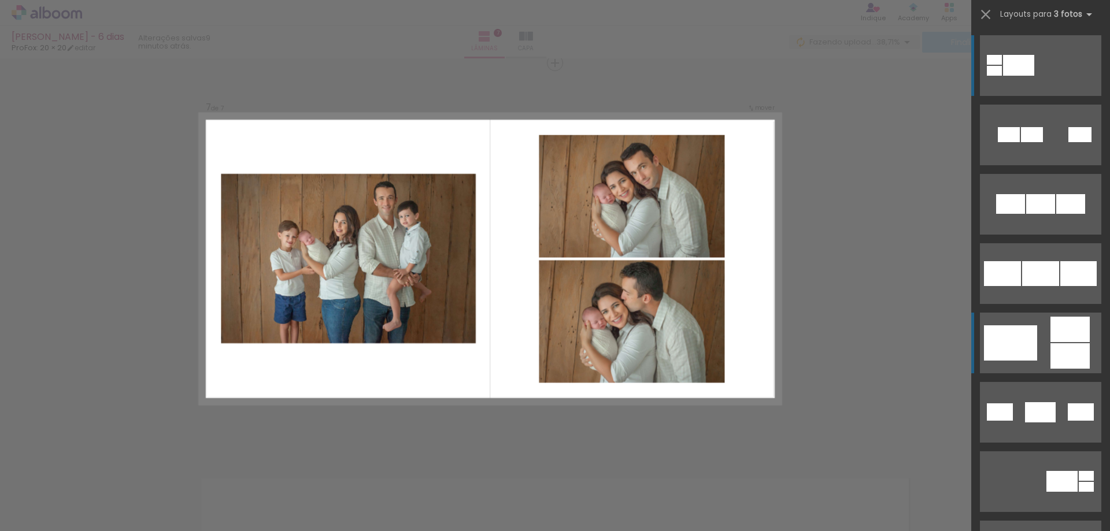
click at [1070, 327] on div at bounding box center [1069, 329] width 39 height 25
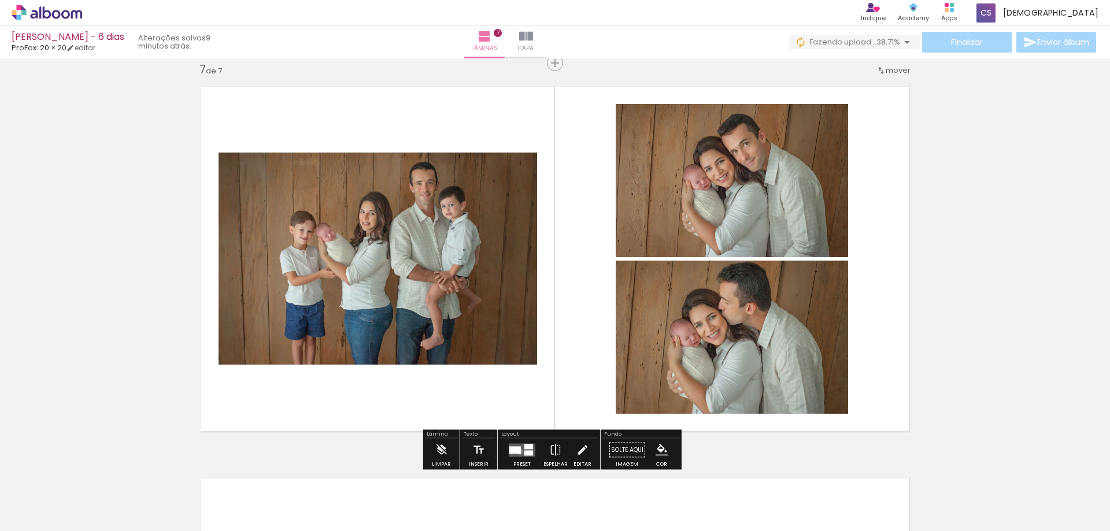
click at [517, 451] on div at bounding box center [515, 450] width 12 height 8
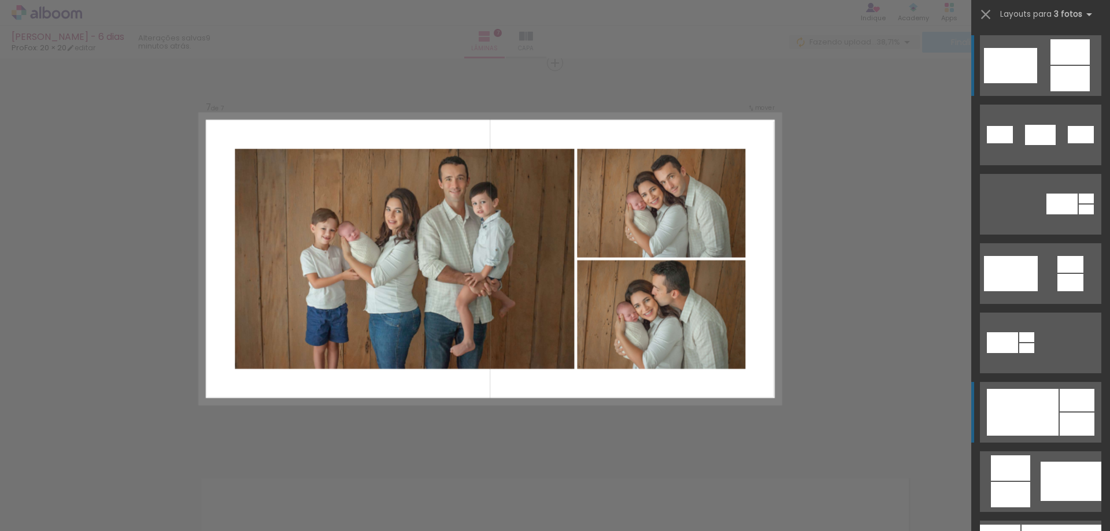
scroll to position [335, 0]
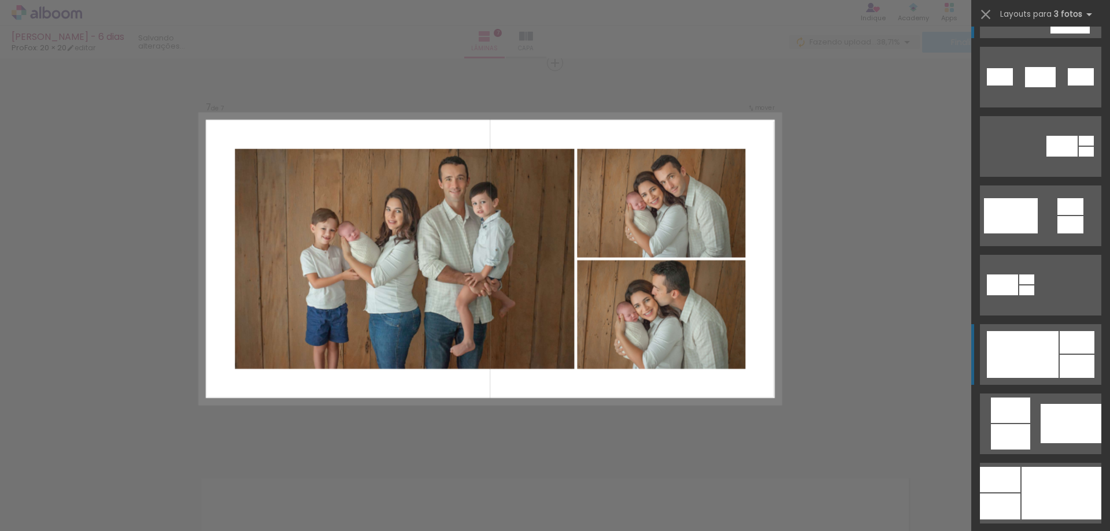
click at [1063, 374] on div at bounding box center [1076, 366] width 35 height 23
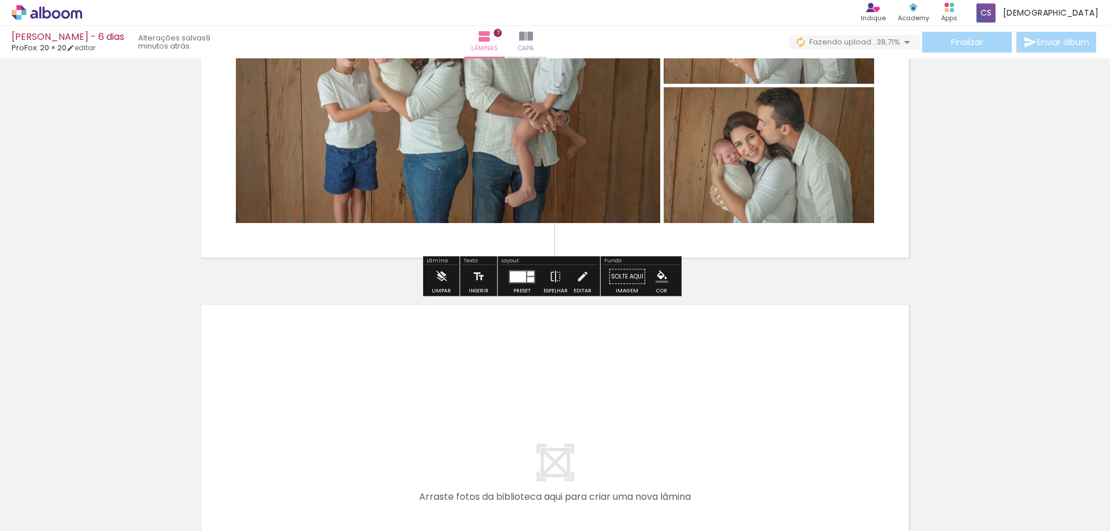
scroll to position [2654, 0]
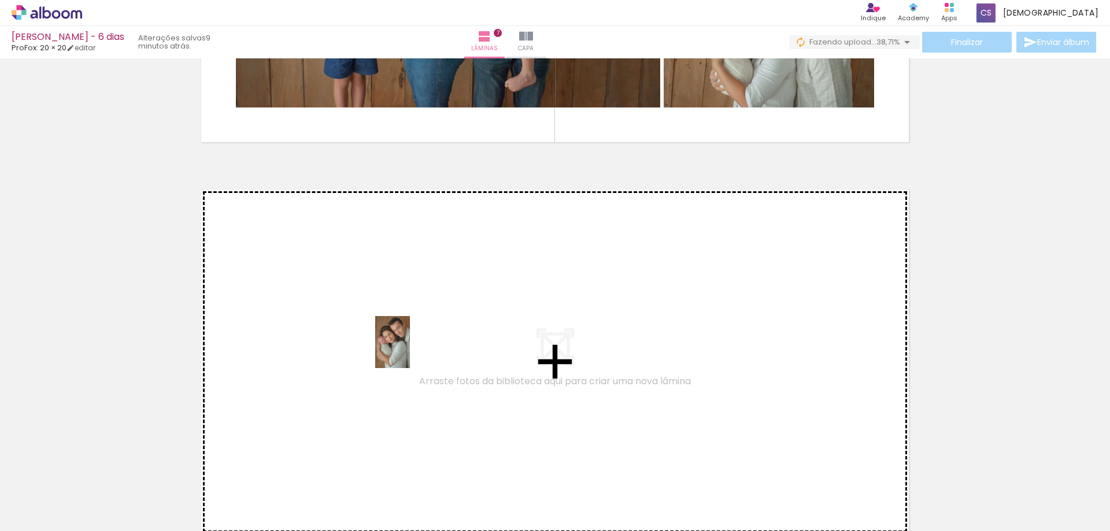
drag, startPoint x: 443, startPoint y: 495, endPoint x: 409, endPoint y: 346, distance: 152.4
click at [409, 346] on quentale-workspace at bounding box center [555, 265] width 1110 height 531
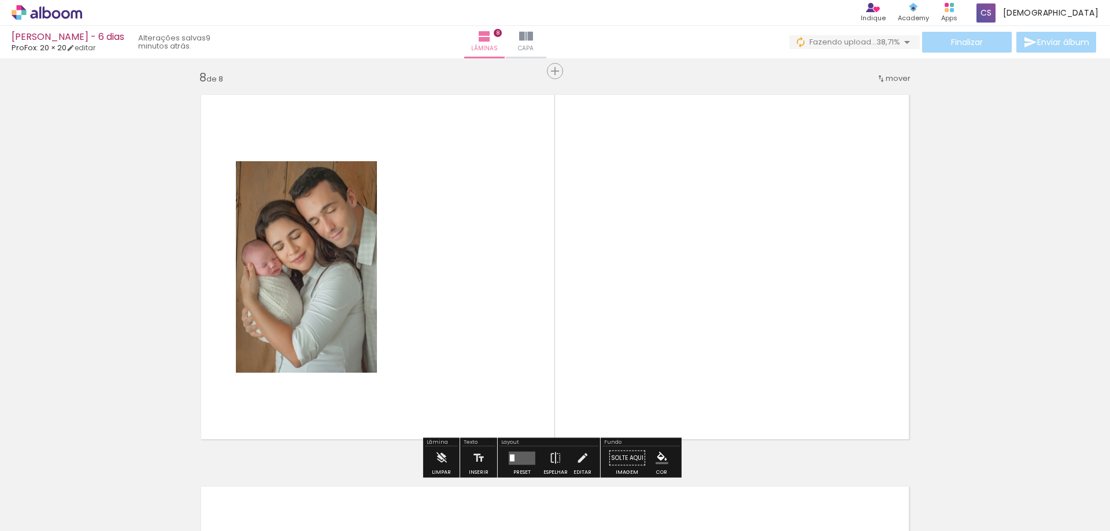
scroll to position [2758, 0]
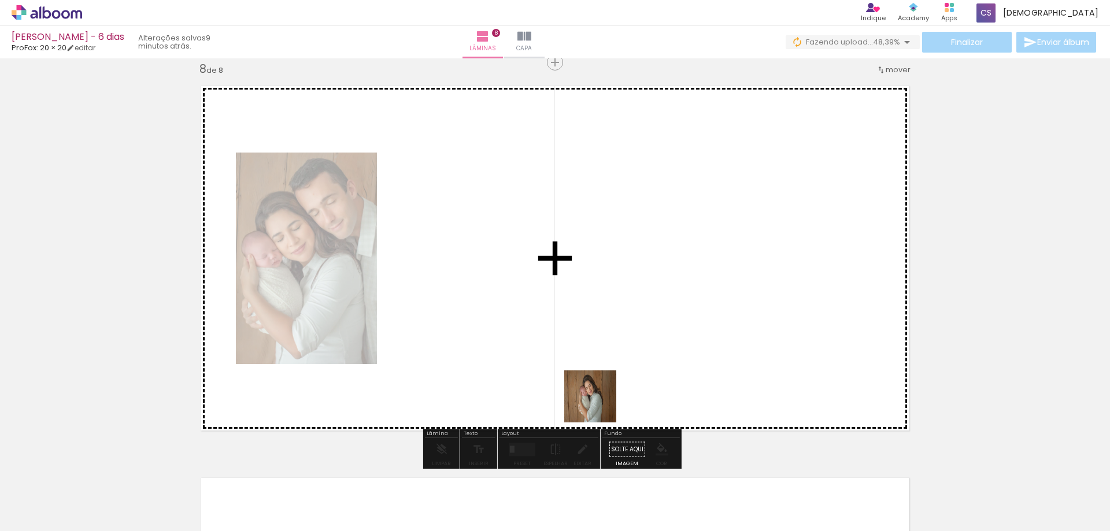
drag, startPoint x: 644, startPoint y: 500, endPoint x: 538, endPoint y: 305, distance: 221.6
click at [538, 305] on quentale-workspace at bounding box center [555, 265] width 1110 height 531
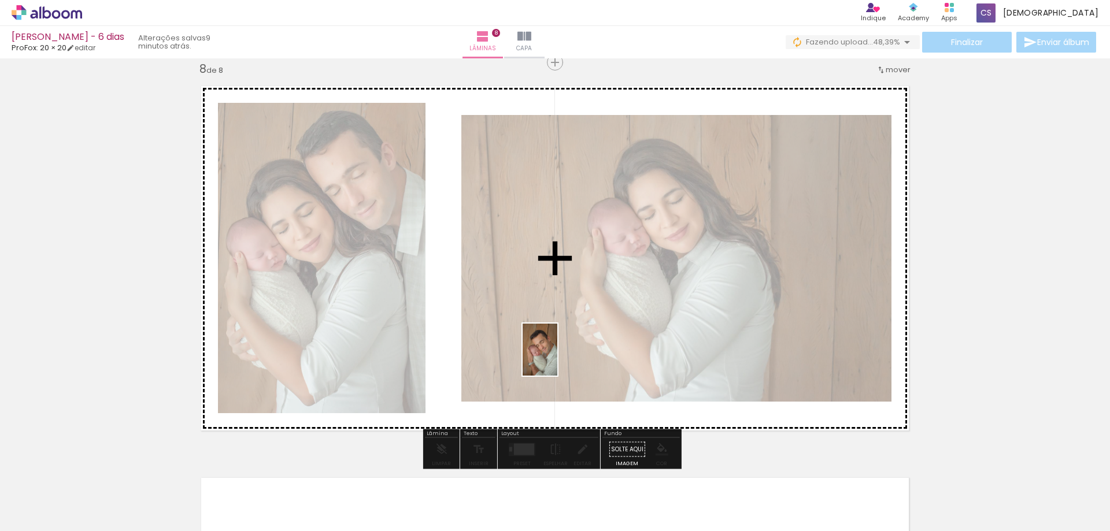
drag, startPoint x: 884, startPoint y: 502, endPoint x: 531, endPoint y: 342, distance: 387.7
click at [531, 342] on quentale-workspace at bounding box center [555, 265] width 1110 height 531
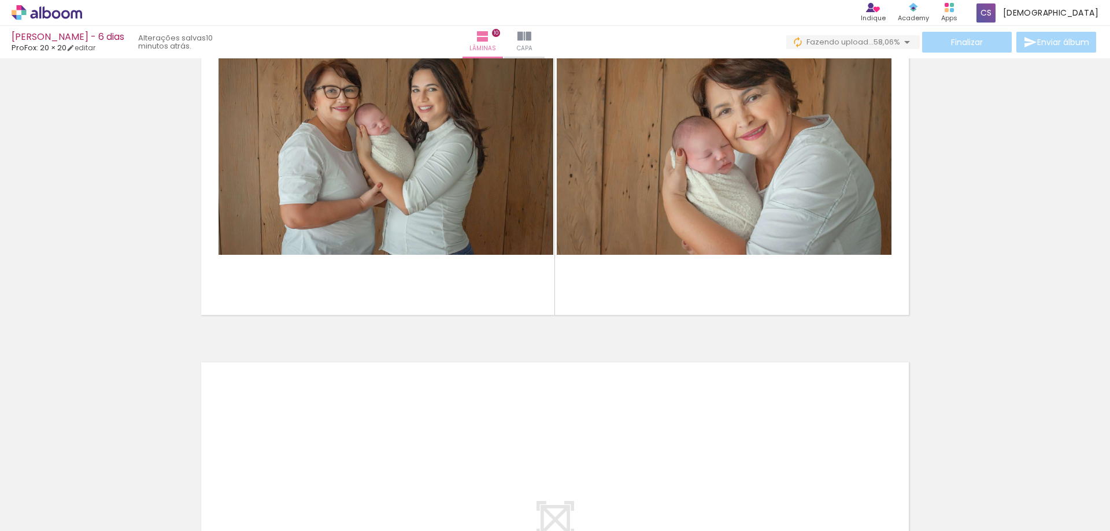
scroll to position [3541, 0]
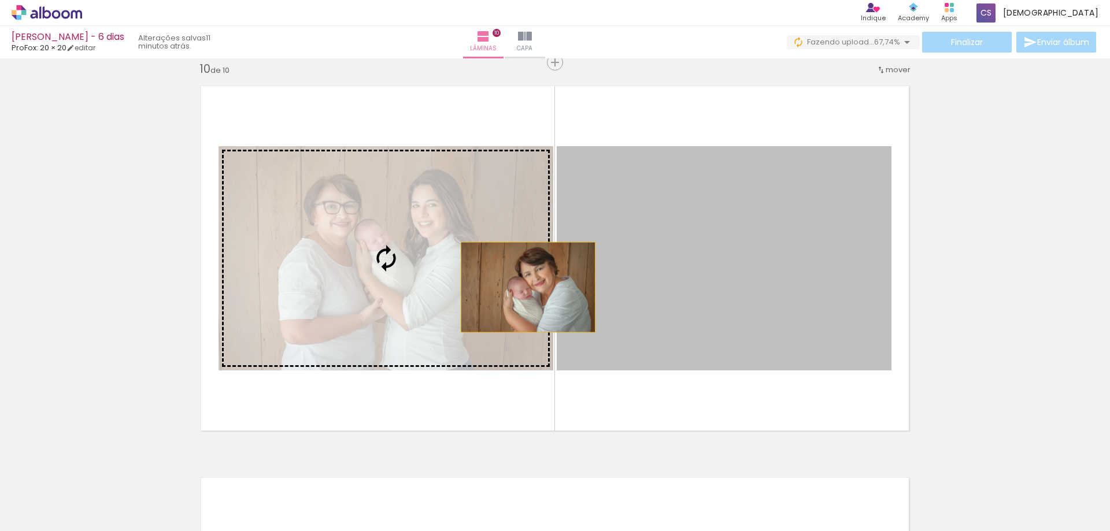
drag, startPoint x: 804, startPoint y: 279, endPoint x: 509, endPoint y: 287, distance: 295.4
click at [0, 0] on slot at bounding box center [0, 0] width 0 height 0
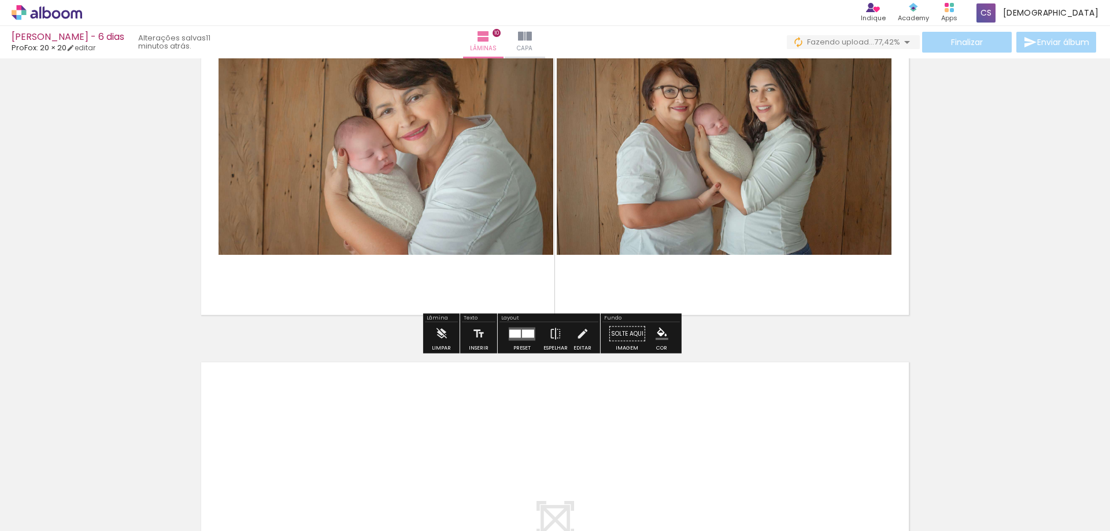
scroll to position [3715, 0]
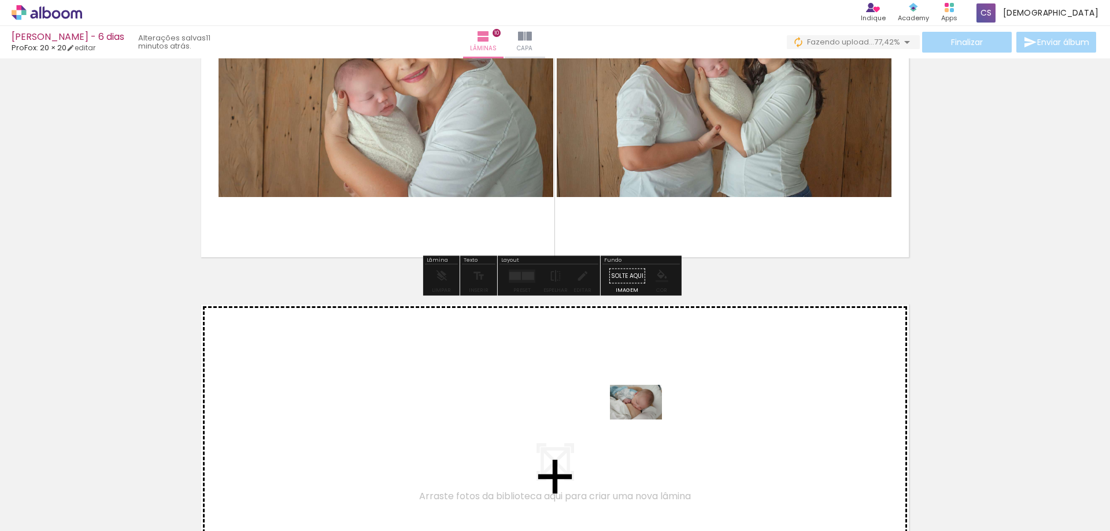
drag, startPoint x: 890, startPoint y: 472, endPoint x: 640, endPoint y: 420, distance: 255.0
click at [640, 420] on quentale-workspace at bounding box center [555, 265] width 1110 height 531
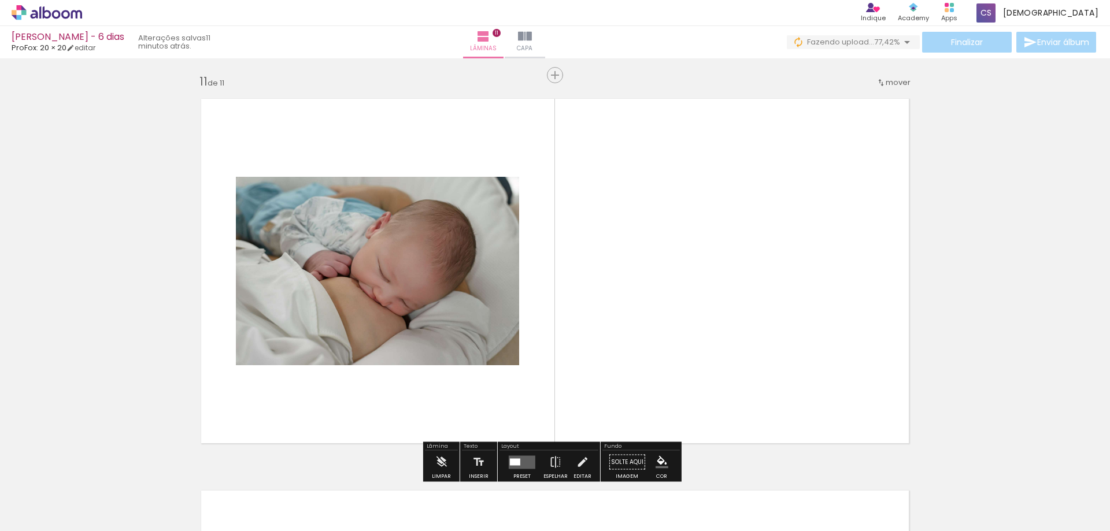
scroll to position [3933, 0]
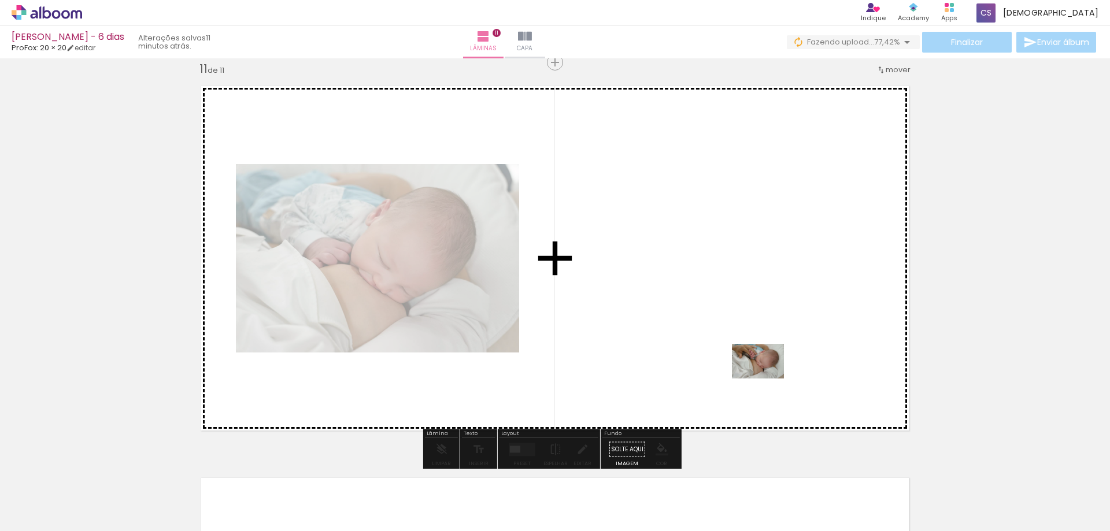
drag, startPoint x: 1069, startPoint y: 502, endPoint x: 765, endPoint y: 377, distance: 328.8
click at [766, 378] on quentale-workspace at bounding box center [555, 265] width 1110 height 531
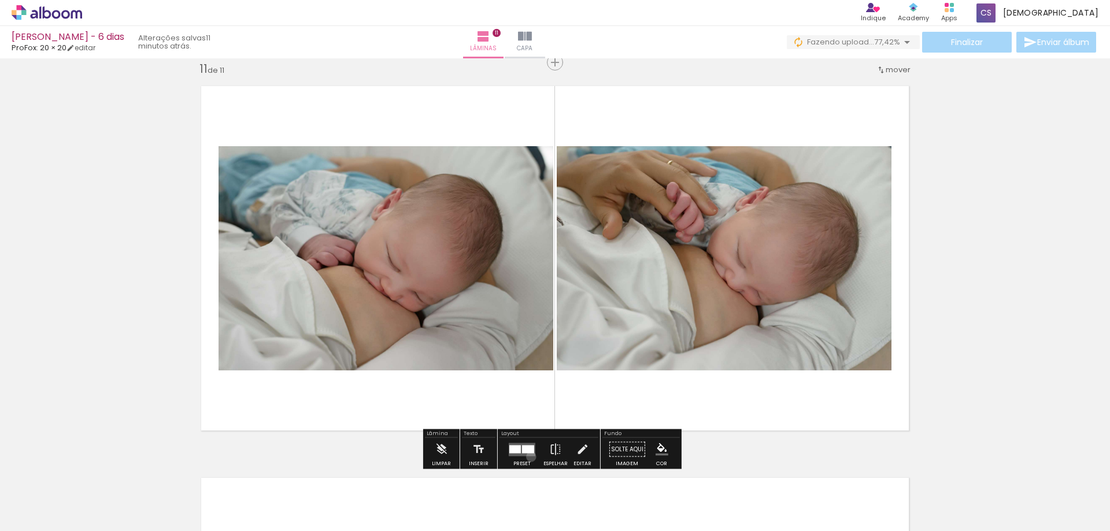
click at [528, 457] on div at bounding box center [521, 449] width 31 height 23
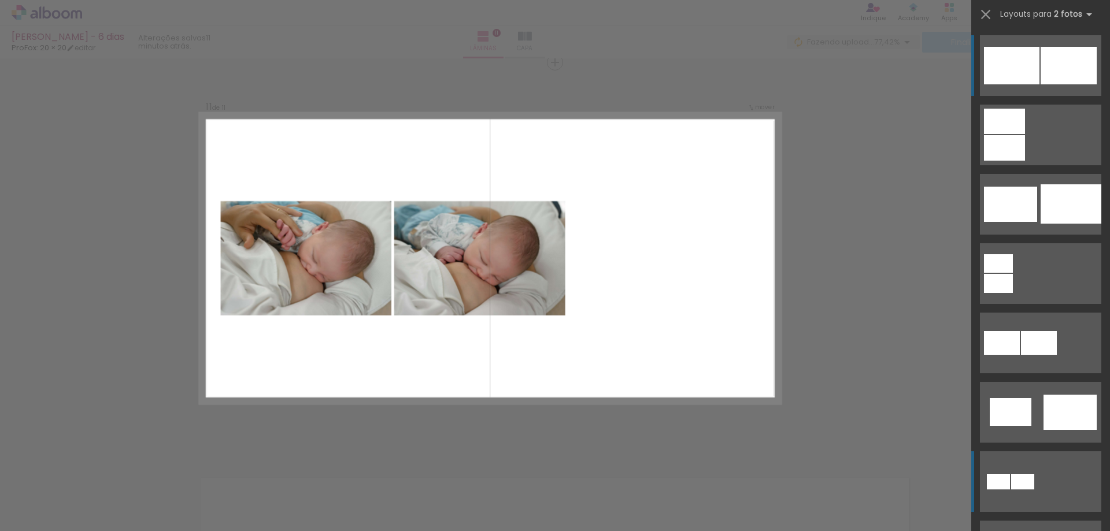
scroll to position [116, 0]
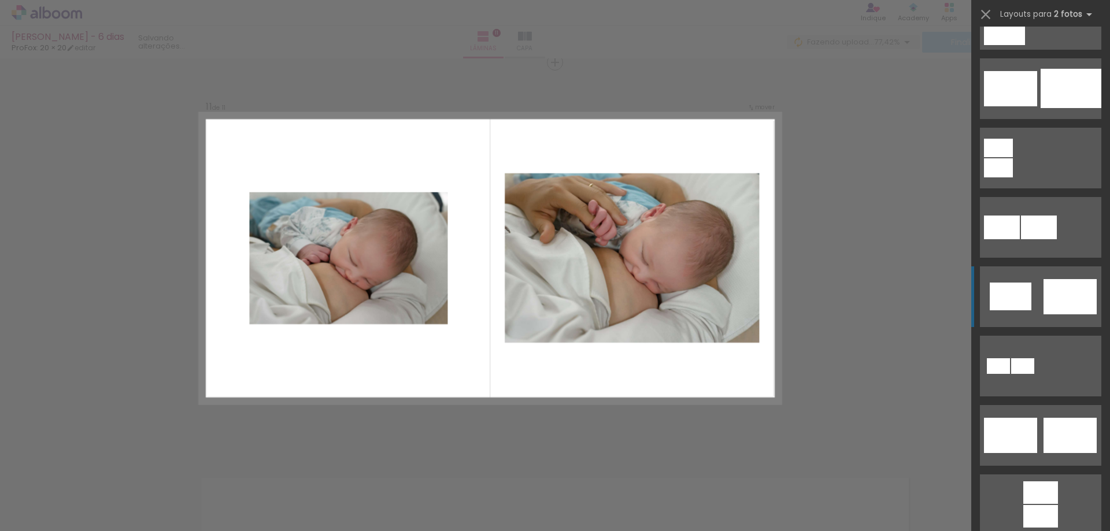
click at [1053, 311] on div at bounding box center [1069, 296] width 53 height 35
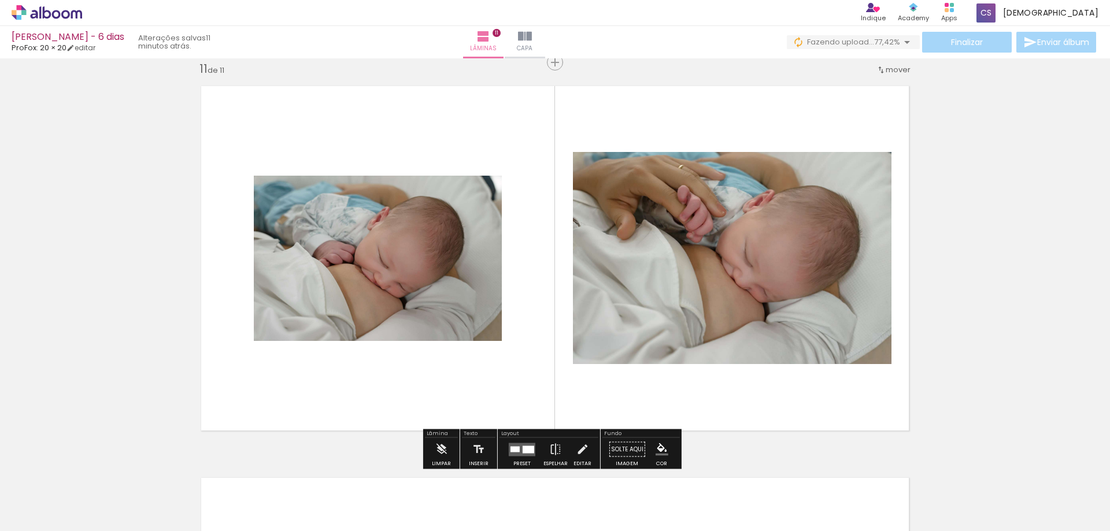
click at [522, 454] on quentale-layouter at bounding box center [522, 449] width 27 height 13
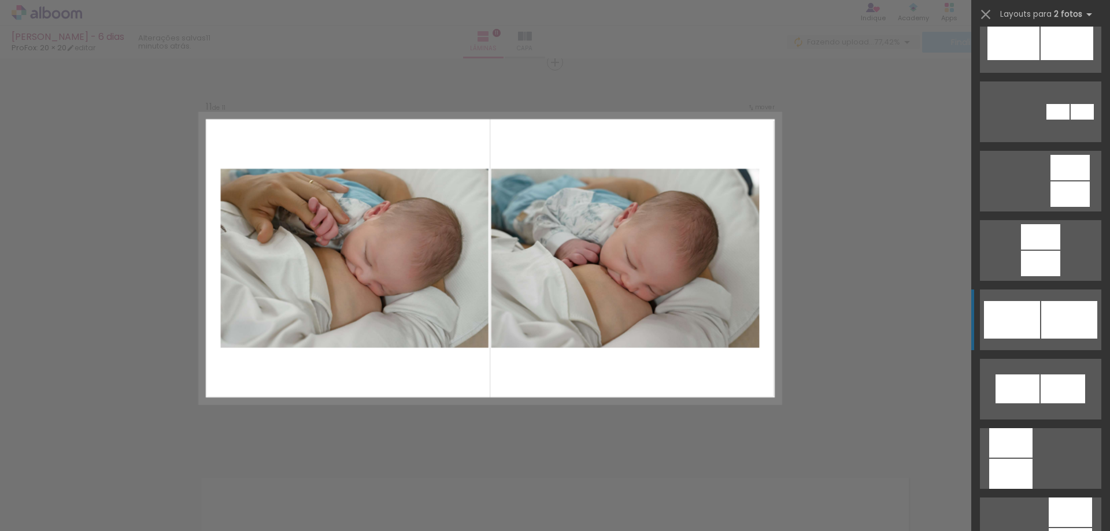
scroll to position [1040, 0]
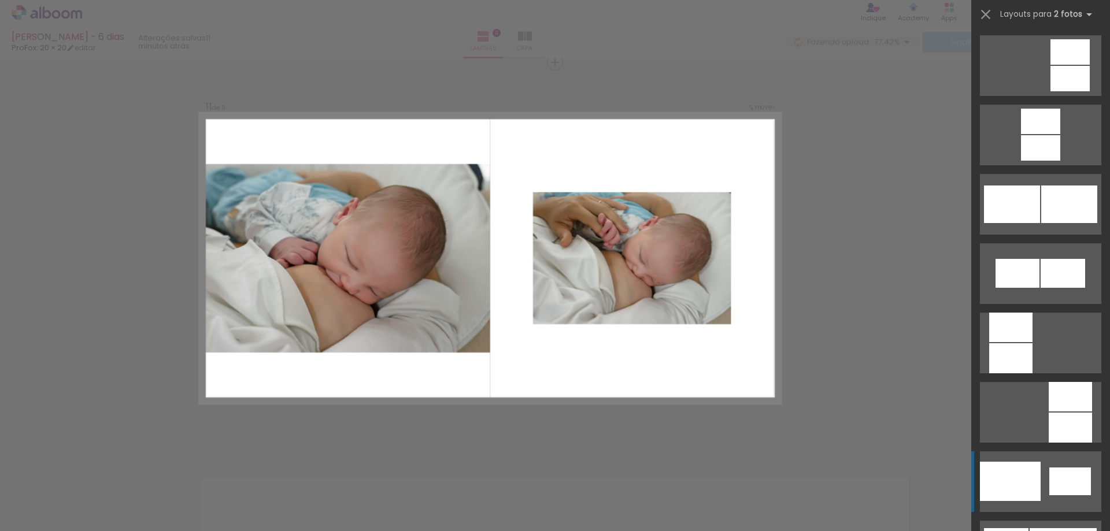
click at [1023, 481] on div at bounding box center [1010, 481] width 61 height 39
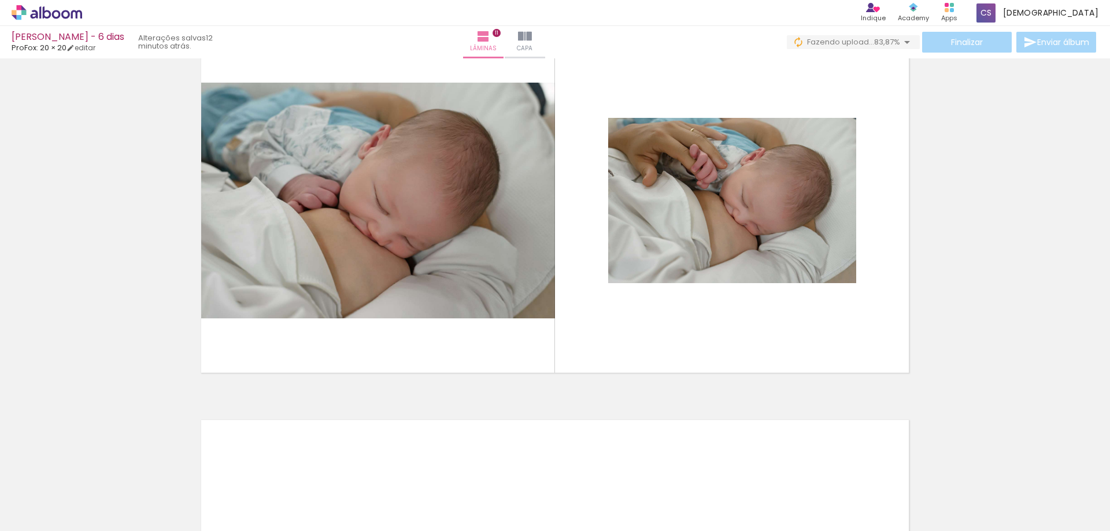
scroll to position [3875, 0]
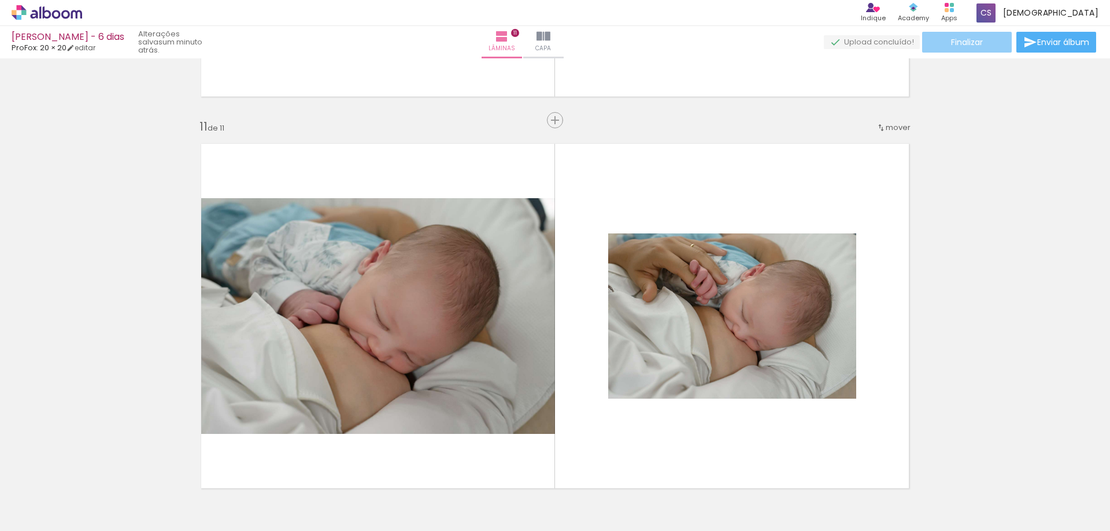
click at [977, 44] on span "Finalizar" at bounding box center [967, 42] width 32 height 8
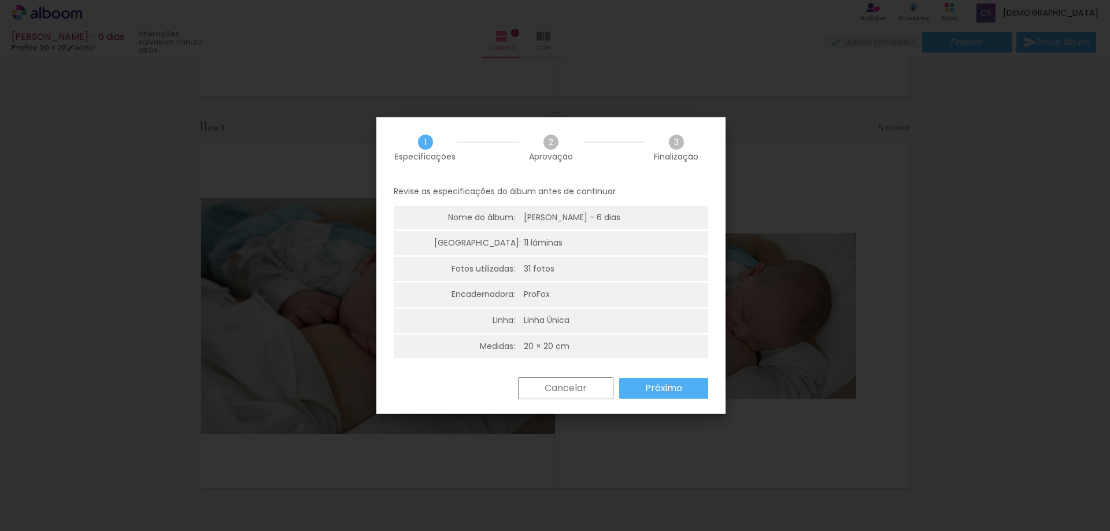
scroll to position [3, 0]
click at [0, 0] on slot "Próximo" at bounding box center [0, 0] width 0 height 0
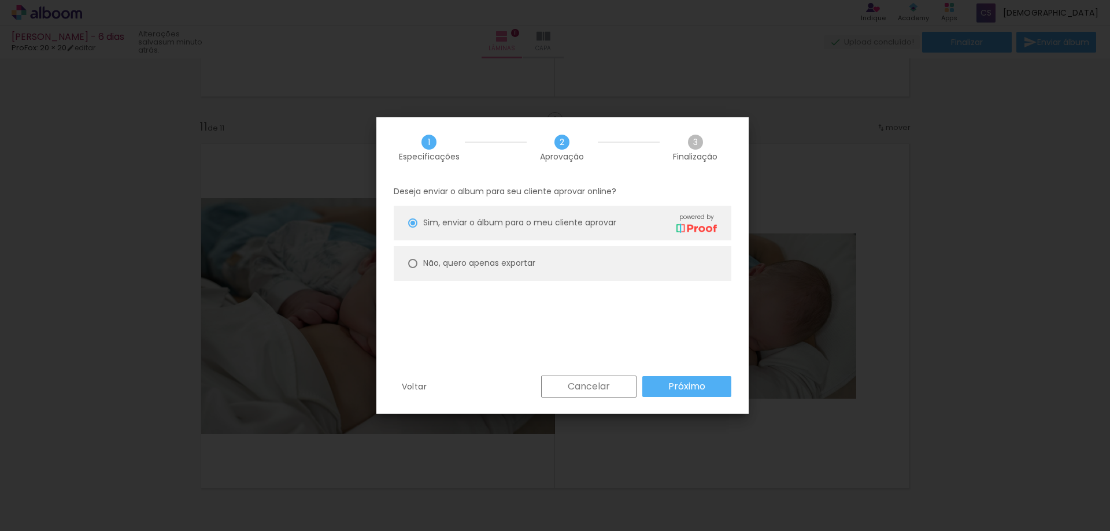
click at [0, 0] on slot "Não, quero apenas exportar" at bounding box center [0, 0] width 0 height 0
type paper-radio-button "on"
click at [717, 392] on paper-button "Próximo" at bounding box center [686, 386] width 89 height 21
type input "Alta, 300 DPI"
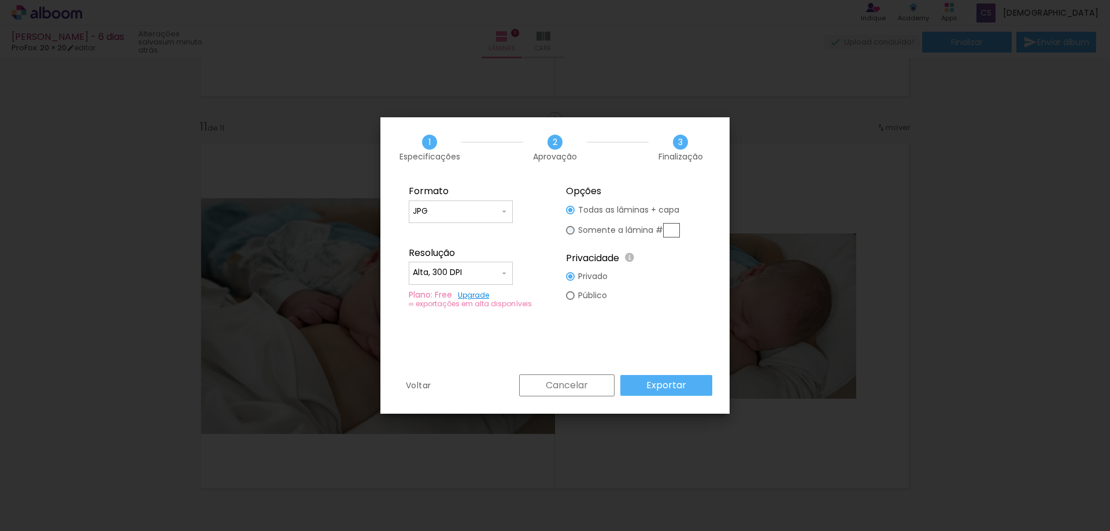
click at [574, 232] on div at bounding box center [570, 230] width 9 height 9
type paper-radio-button "on"
click at [477, 296] on link "Upgrade" at bounding box center [473, 295] width 31 height 10
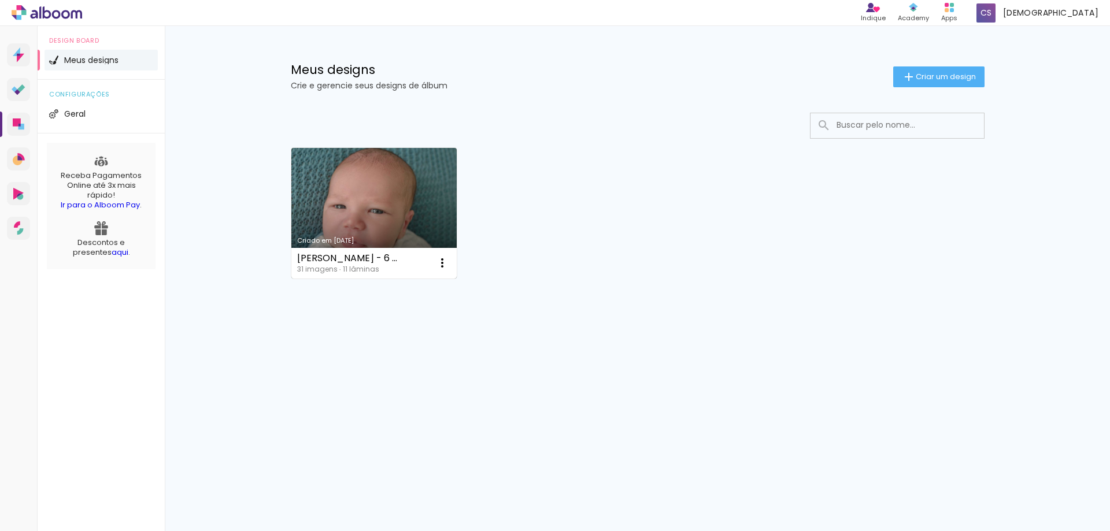
click at [394, 238] on div "Criado em 14/10/25" at bounding box center [374, 241] width 154 height 6
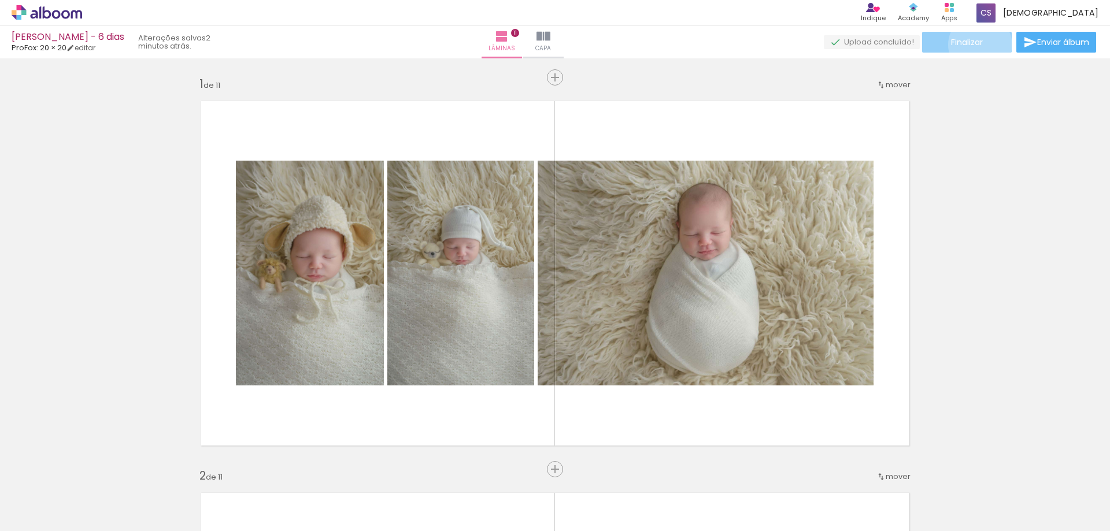
click at [976, 44] on span "Finalizar" at bounding box center [967, 42] width 32 height 8
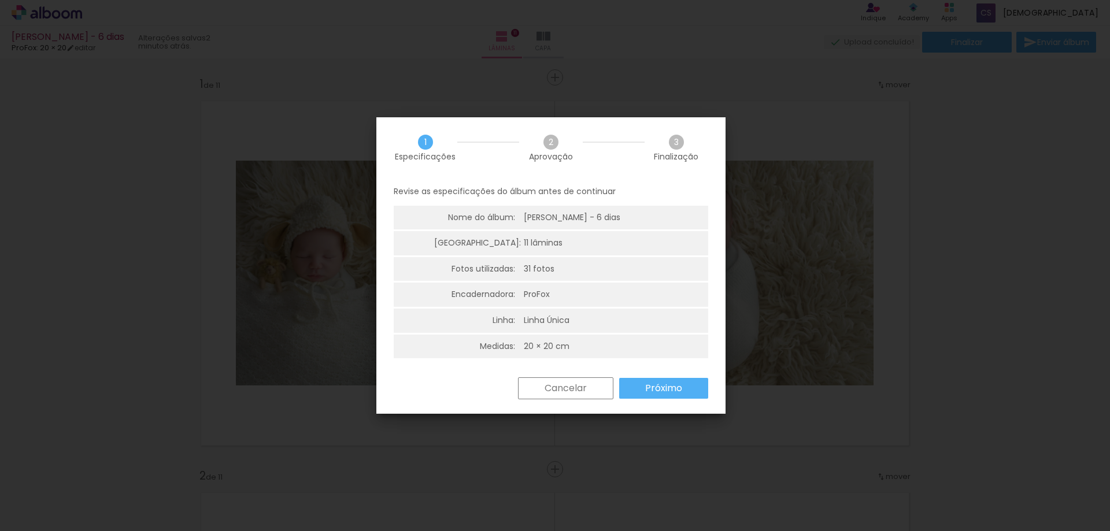
click at [0, 0] on slot "Próximo" at bounding box center [0, 0] width 0 height 0
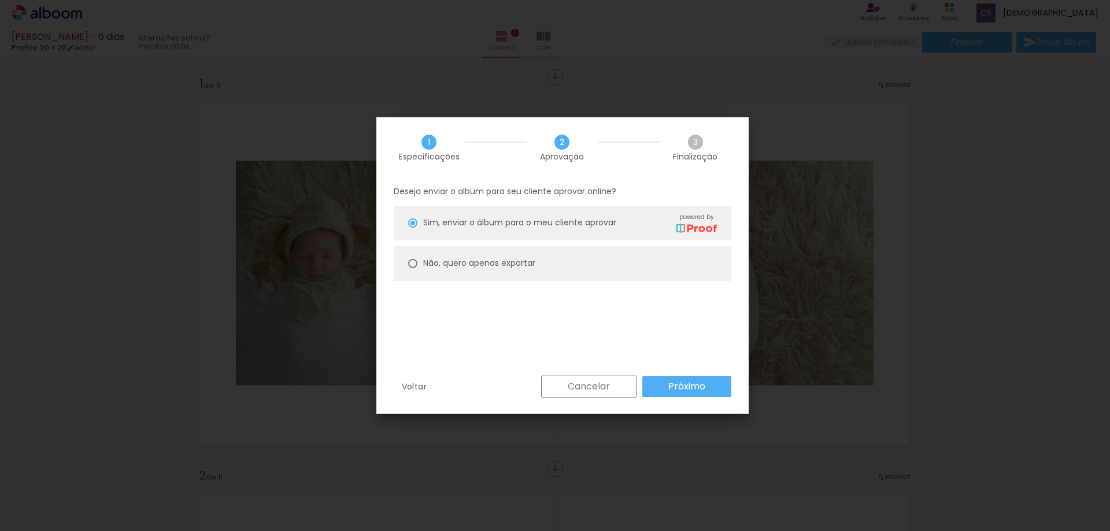
click at [0, 0] on slot "Não, quero apenas exportar" at bounding box center [0, 0] width 0 height 0
type paper-radio-button "on"
click at [0, 0] on slot "Próximo" at bounding box center [0, 0] width 0 height 0
type input "Alta, 300 DPI"
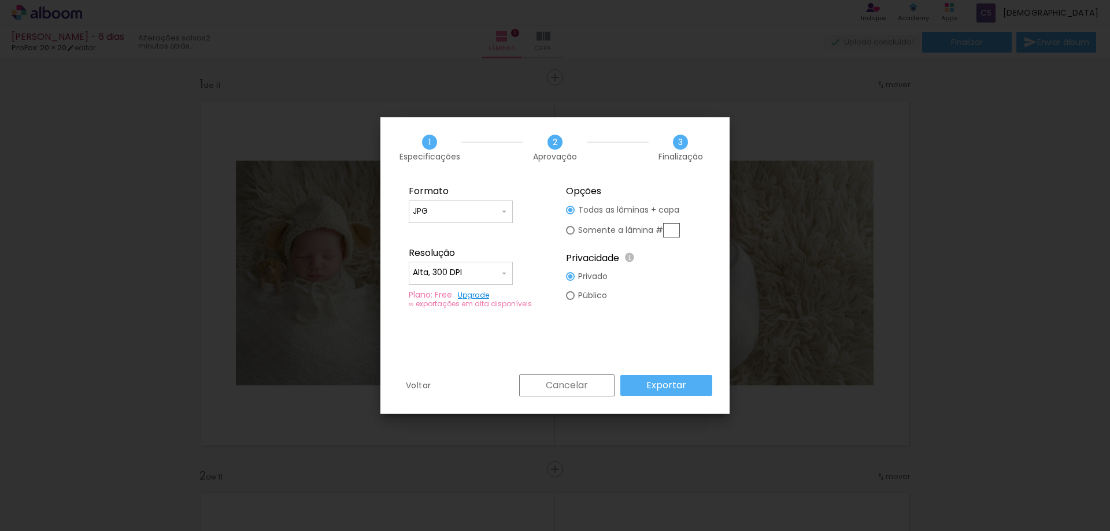
click at [0, 0] on slot "Exportar" at bounding box center [0, 0] width 0 height 0
